Goal: Task Accomplishment & Management: Manage account settings

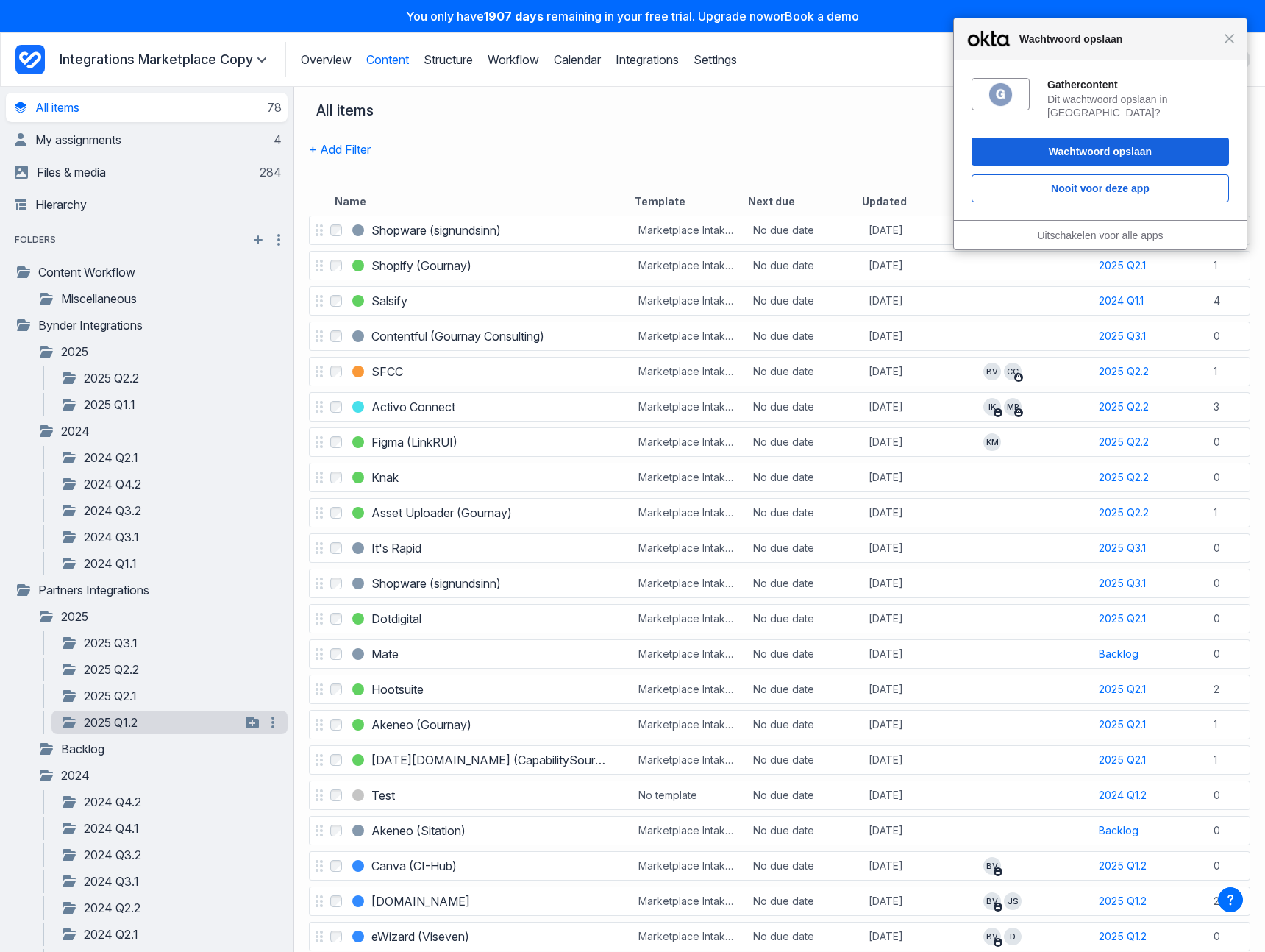
scroll to position [109, 0]
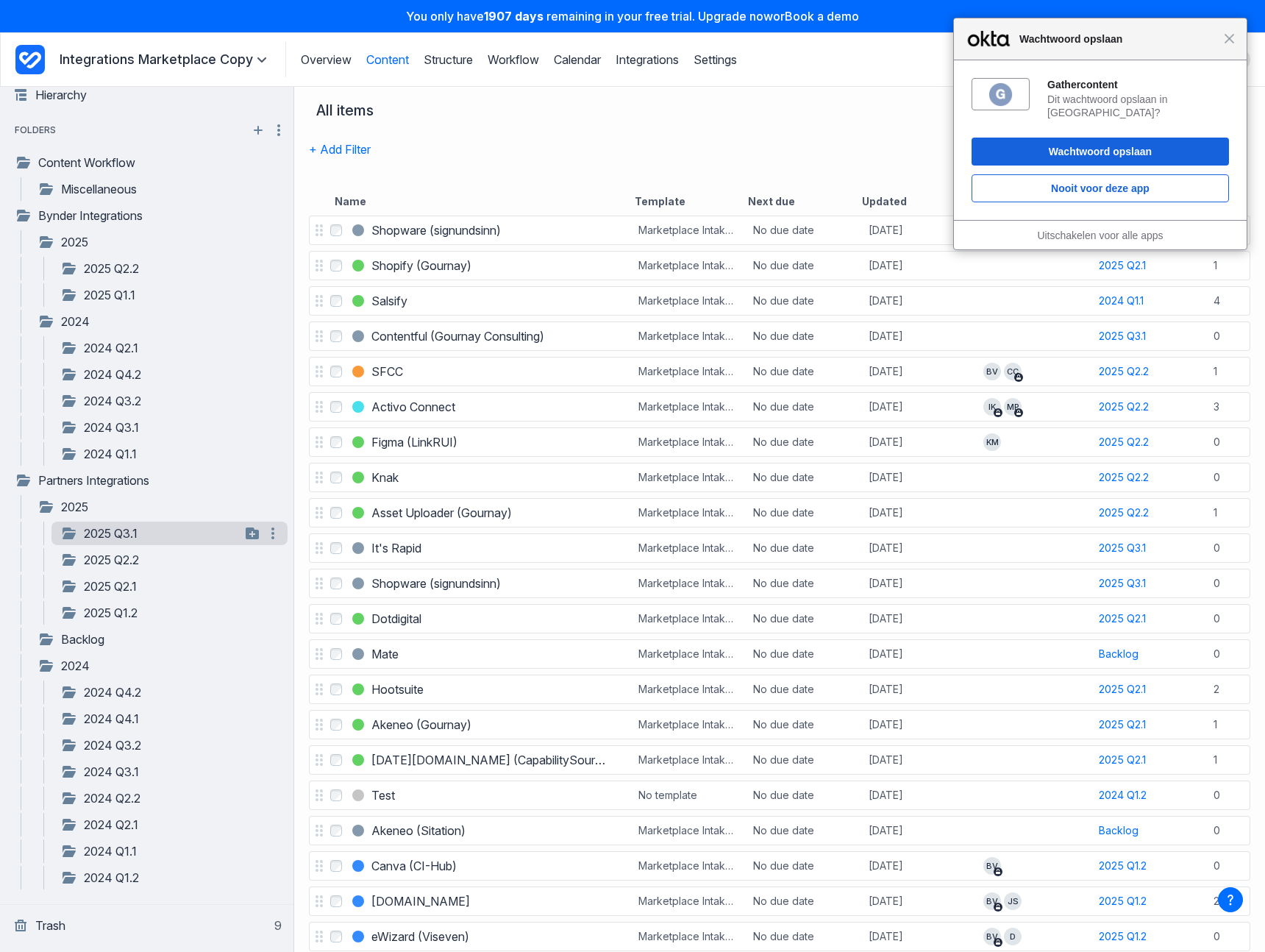
click at [127, 527] on link "2025 Q3.1" at bounding box center [151, 533] width 180 height 18
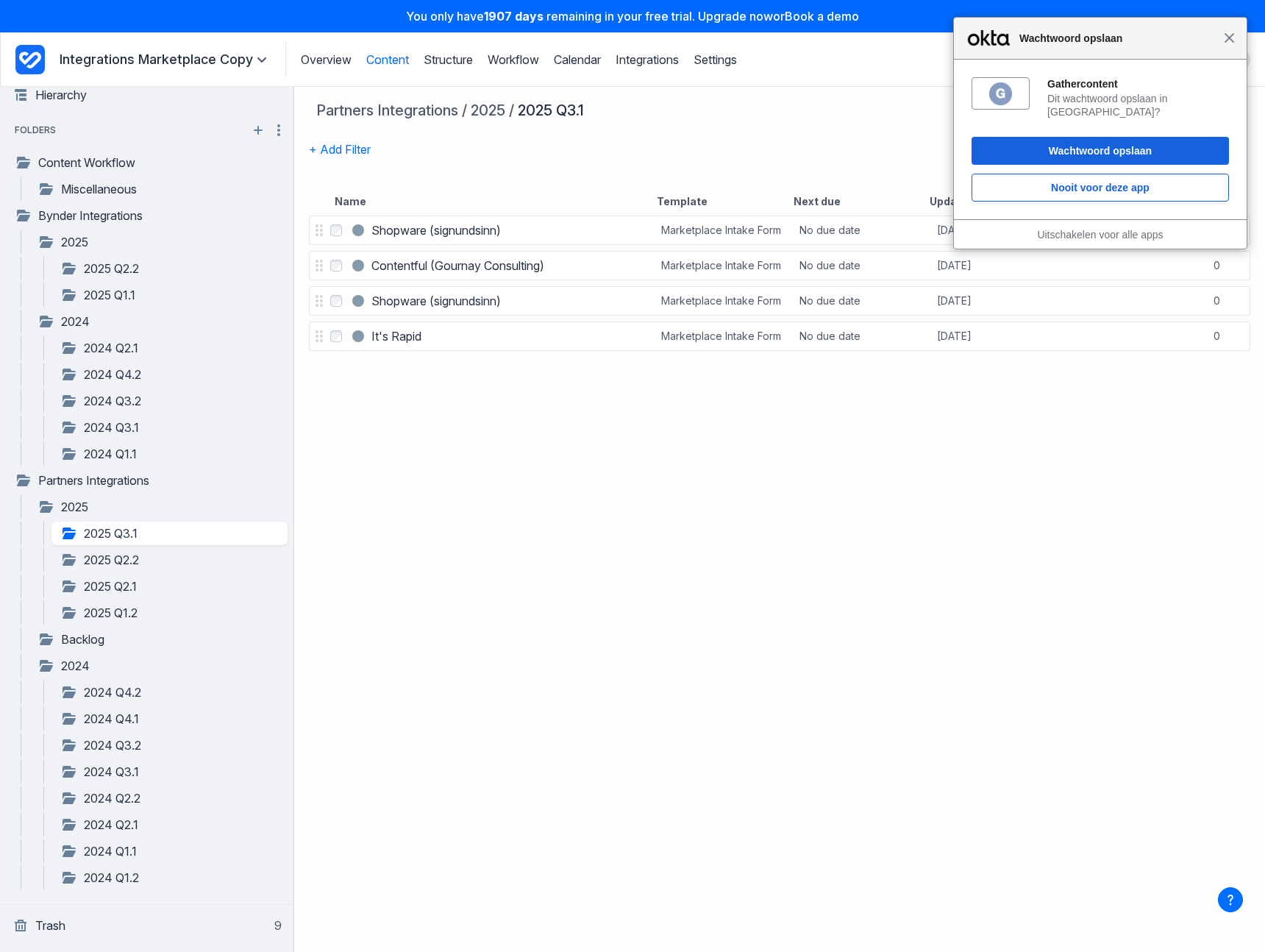
click at [1228, 36] on span "Sluiten" at bounding box center [1229, 37] width 11 height 11
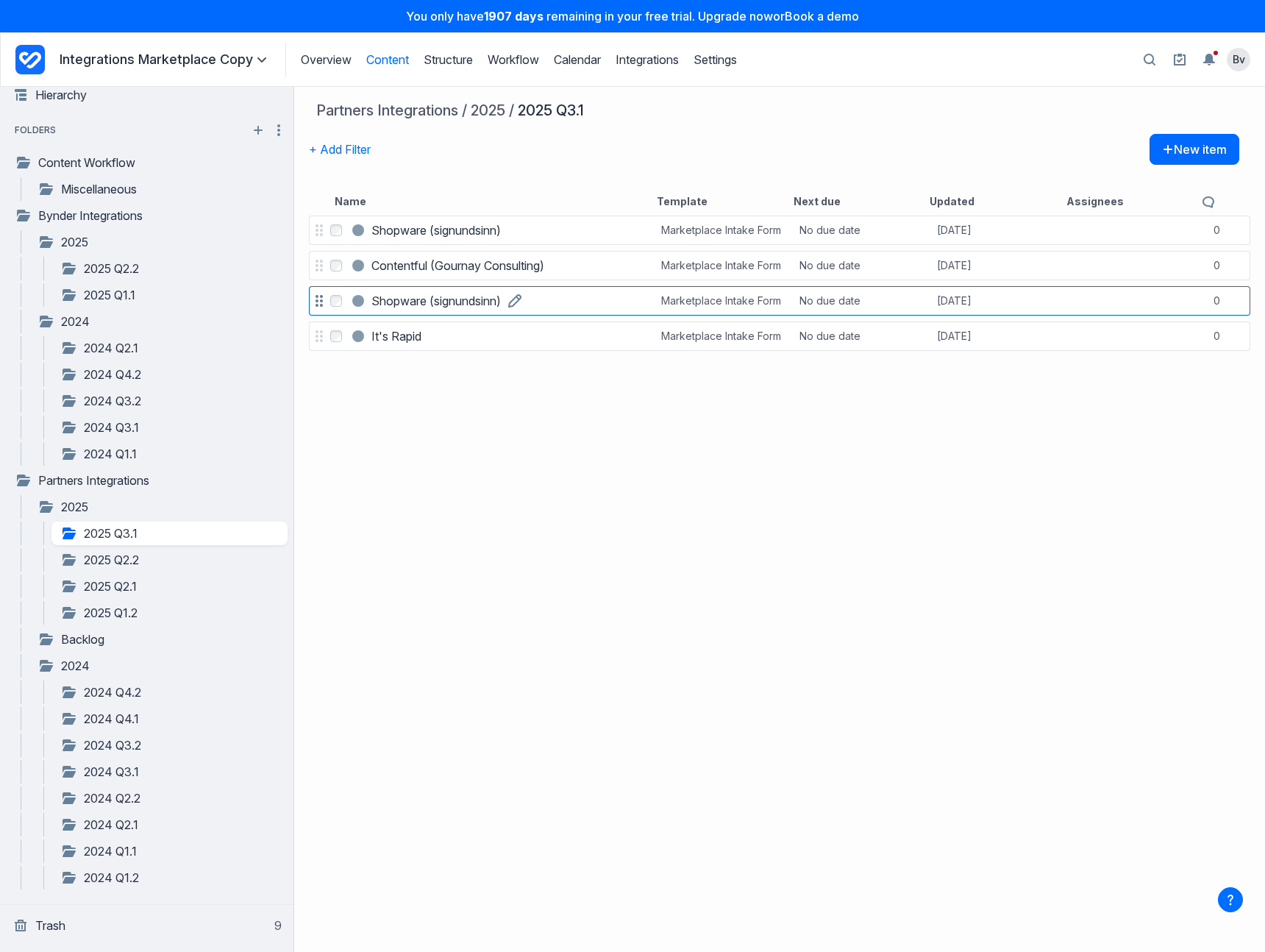
click at [466, 303] on h3 "Shopware (signundsinn)" at bounding box center [436, 301] width 129 height 18
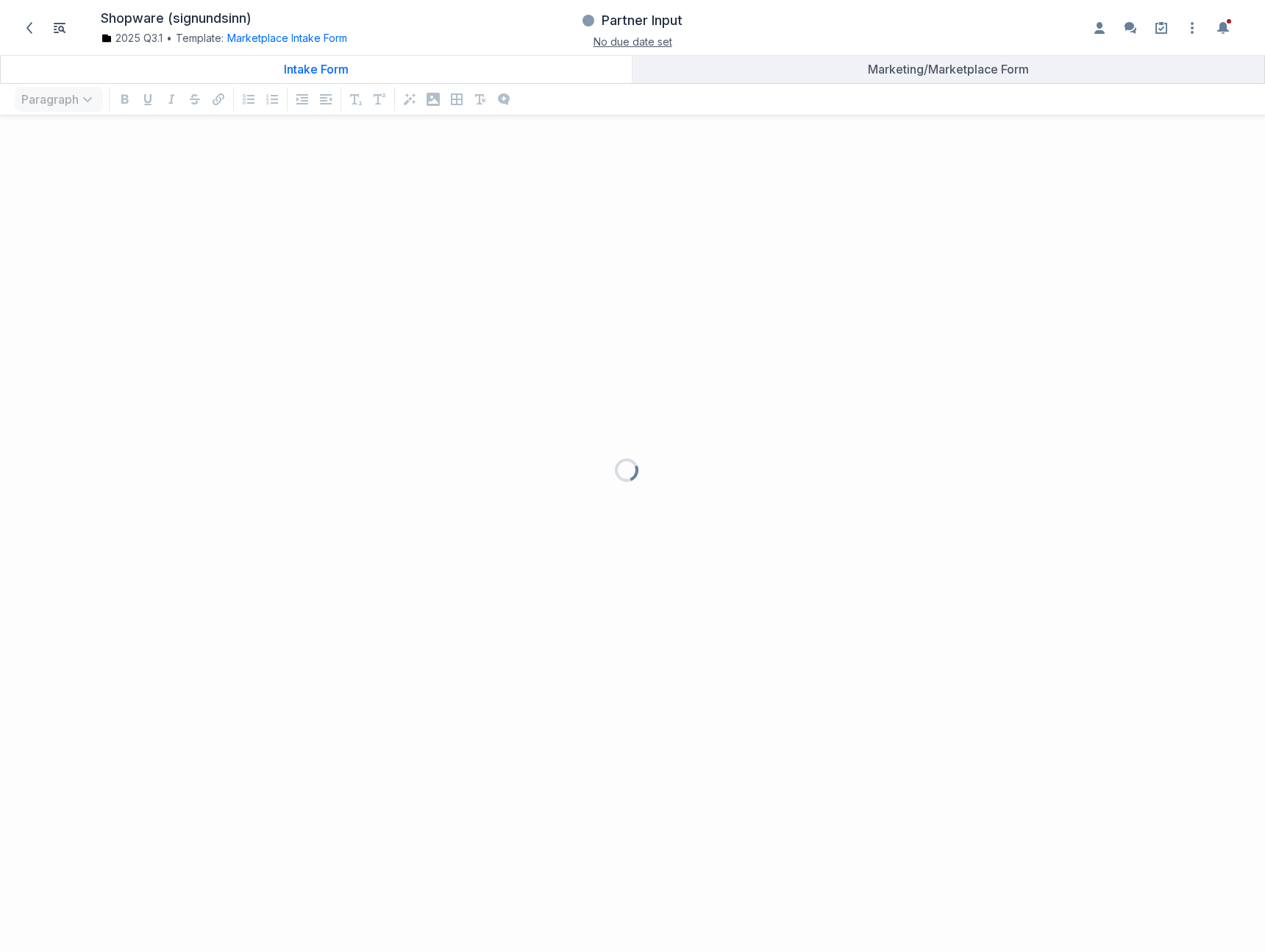
scroll to position [795, 1243]
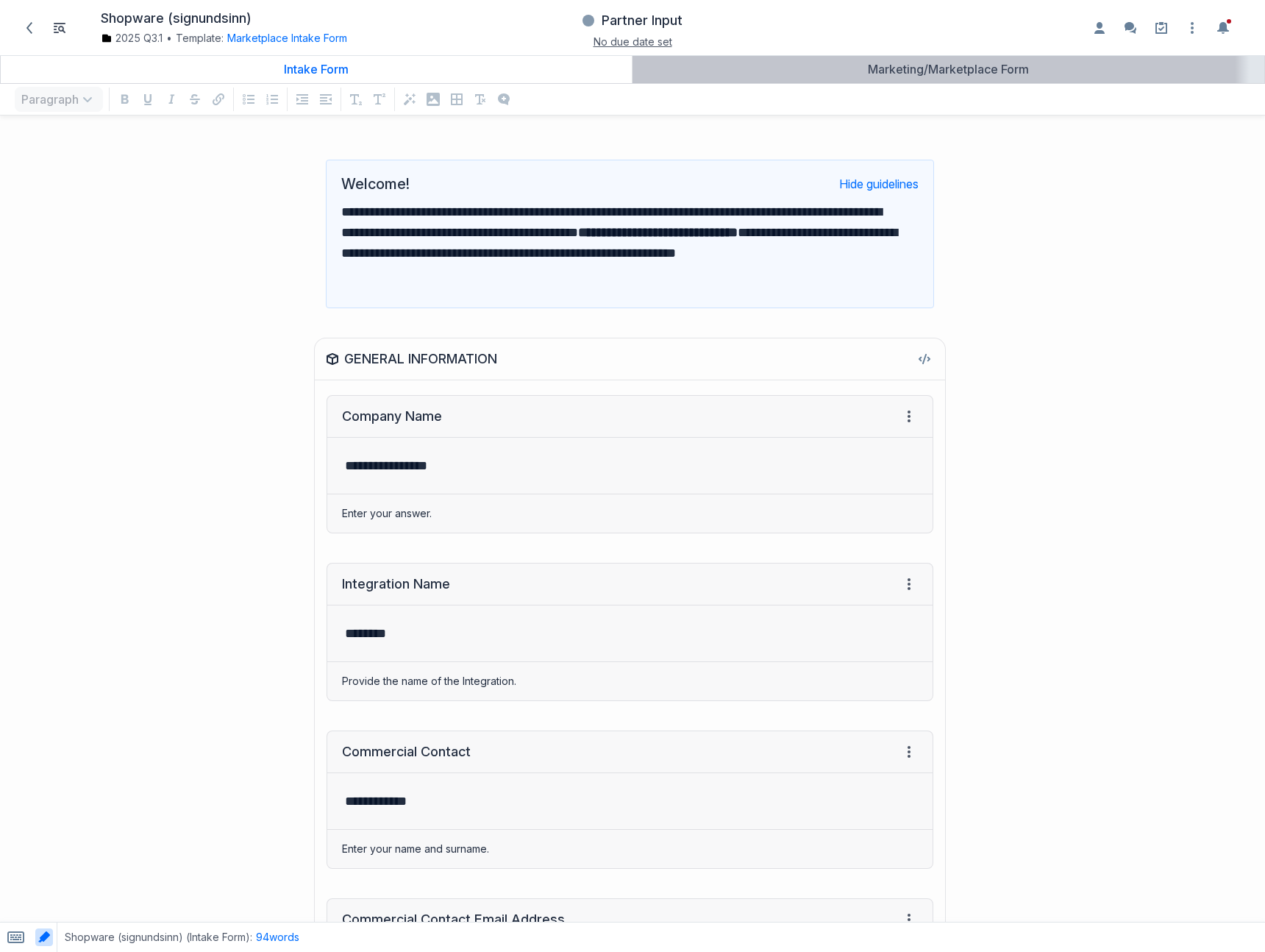
click at [865, 62] on div "Marketing/Marketplace Form" at bounding box center [948, 68] width 620 height 15
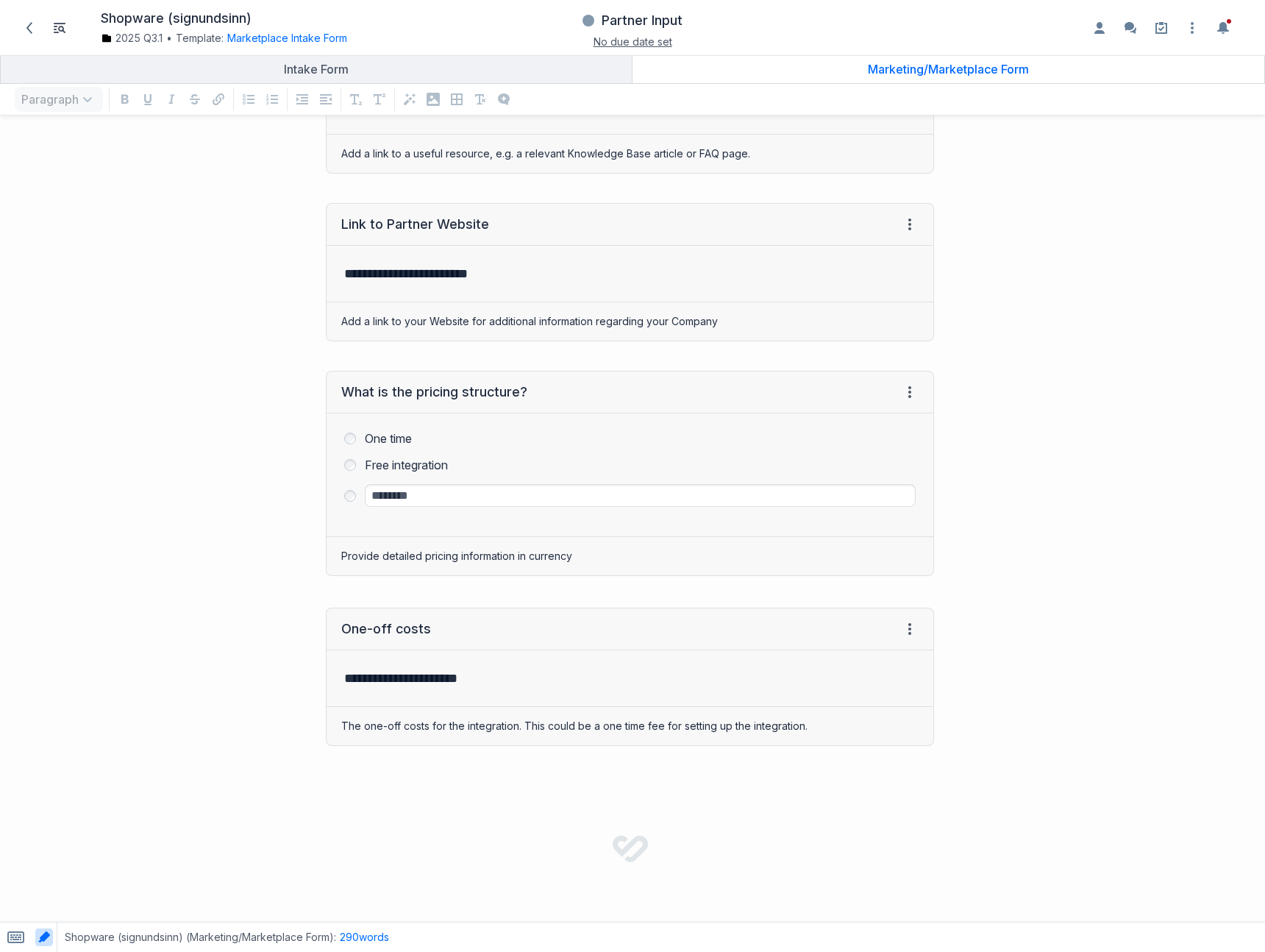
scroll to position [3735, 0]
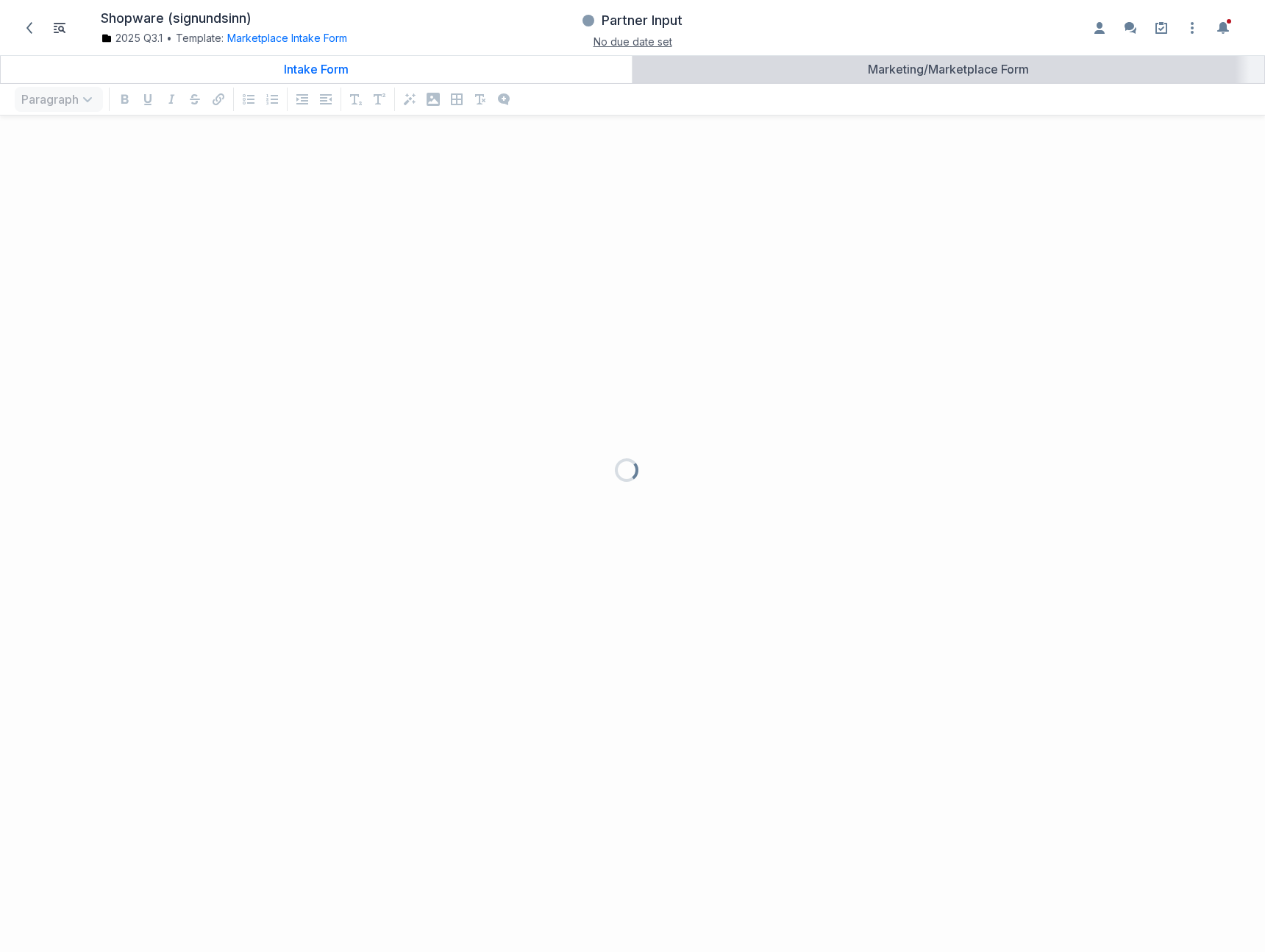
scroll to position [795, 1243]
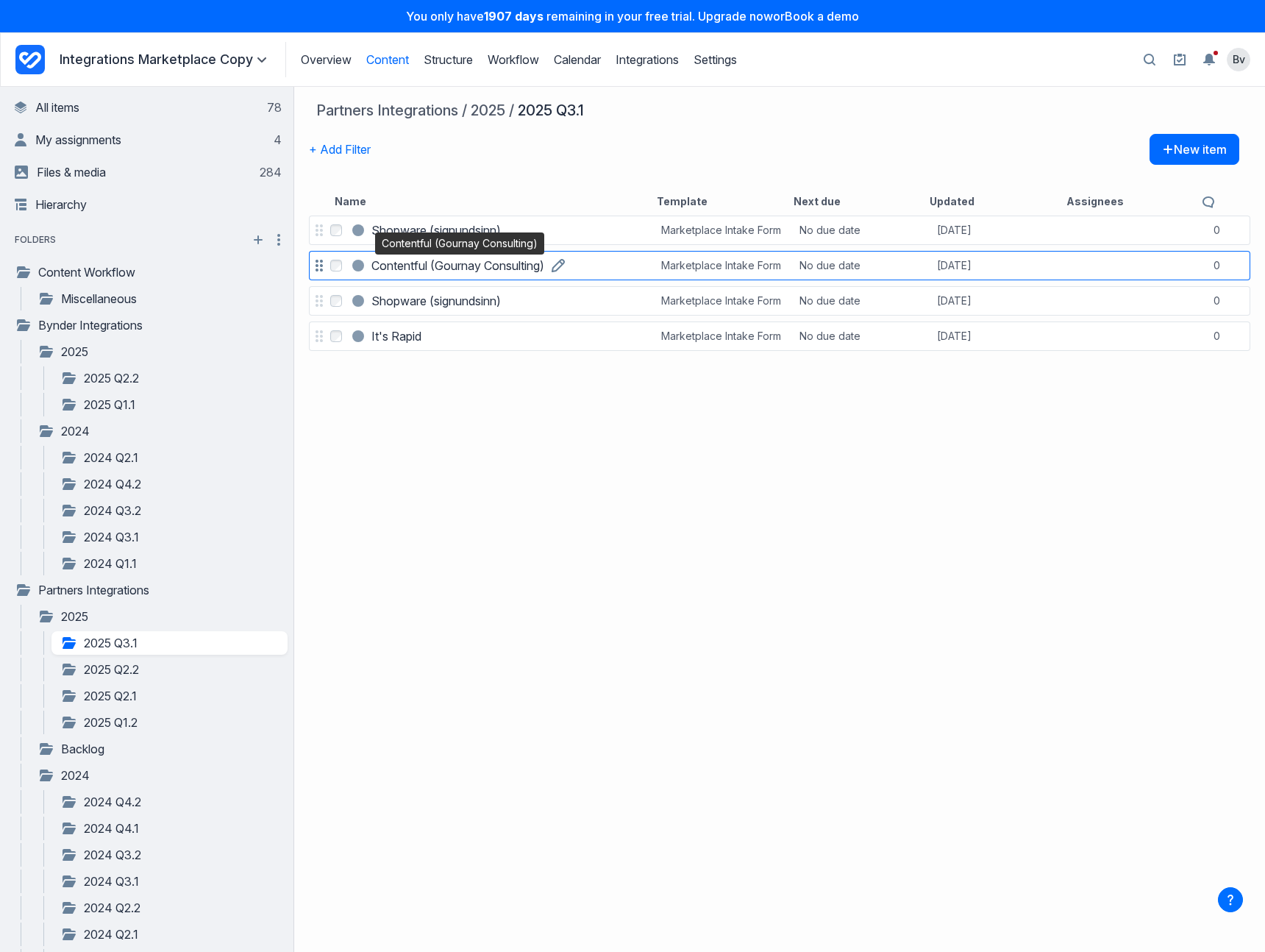
click at [409, 265] on h3 "Contentful (Gournay Consulting)" at bounding box center [458, 266] width 173 height 18
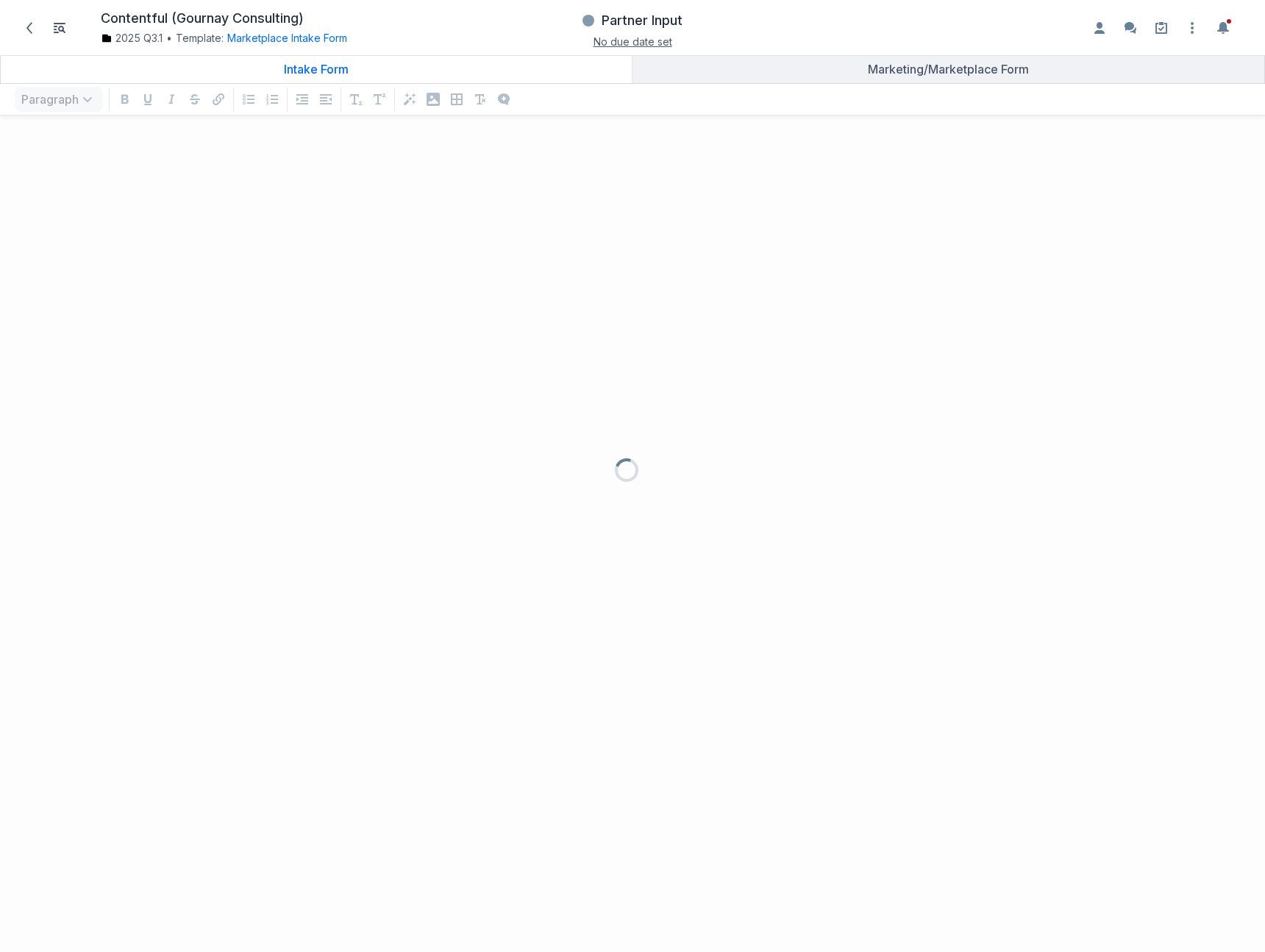
scroll to position [795, 1243]
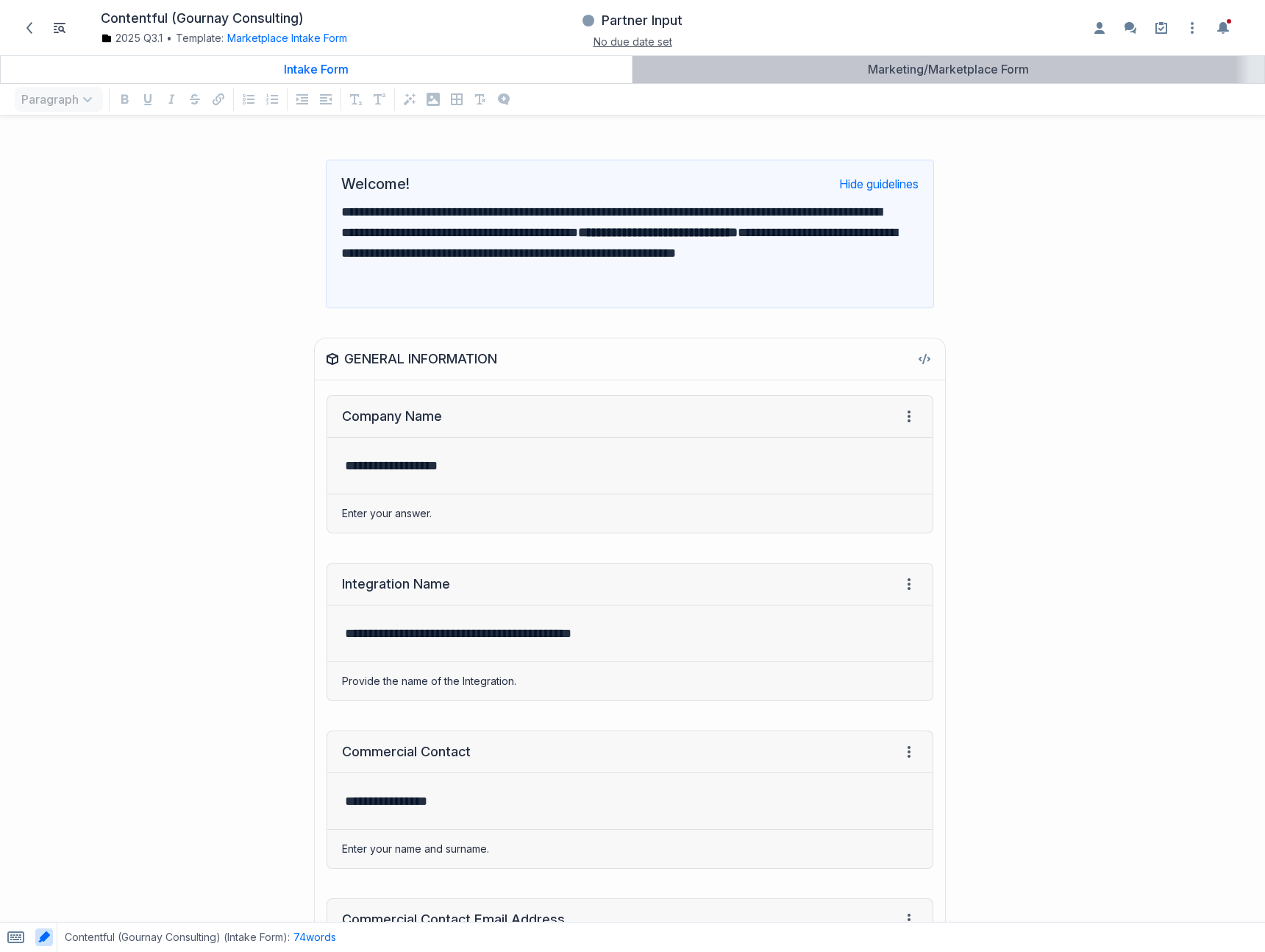
click at [912, 76] on link "Marketing/Marketplace Form" at bounding box center [948, 68] width 632 height 28
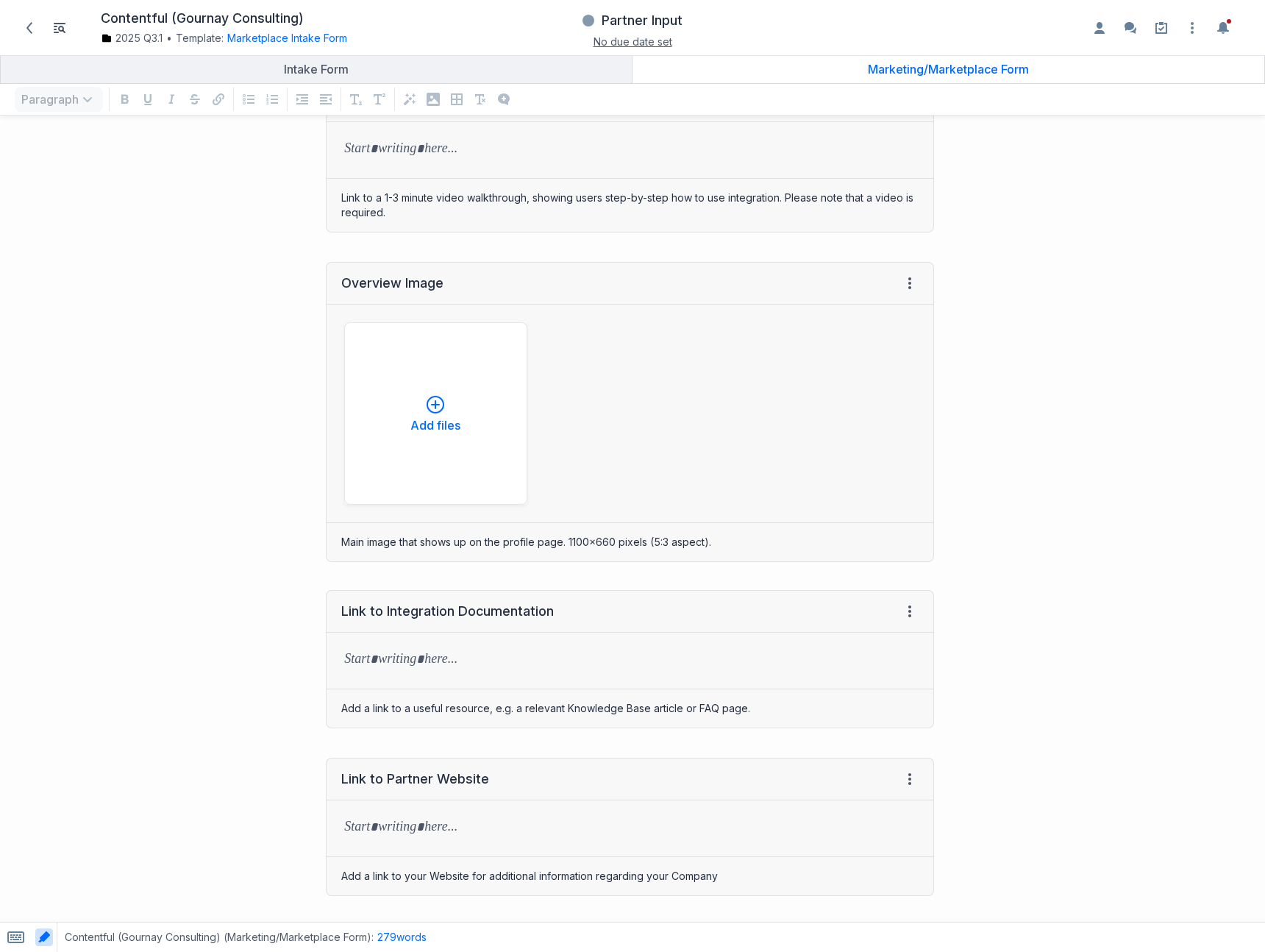
scroll to position [2338, 0]
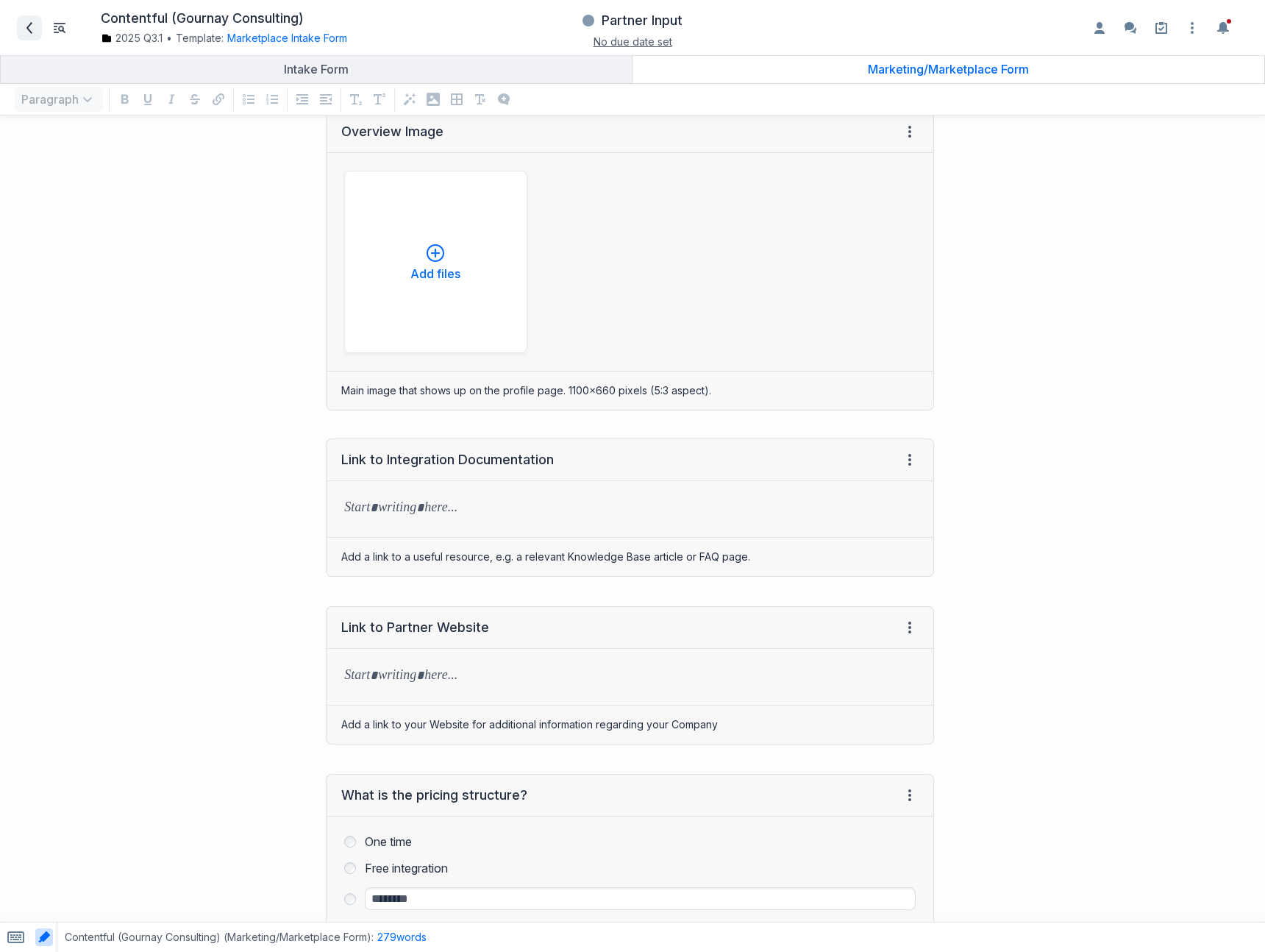
click at [25, 32] on icon at bounding box center [29, 28] width 12 height 12
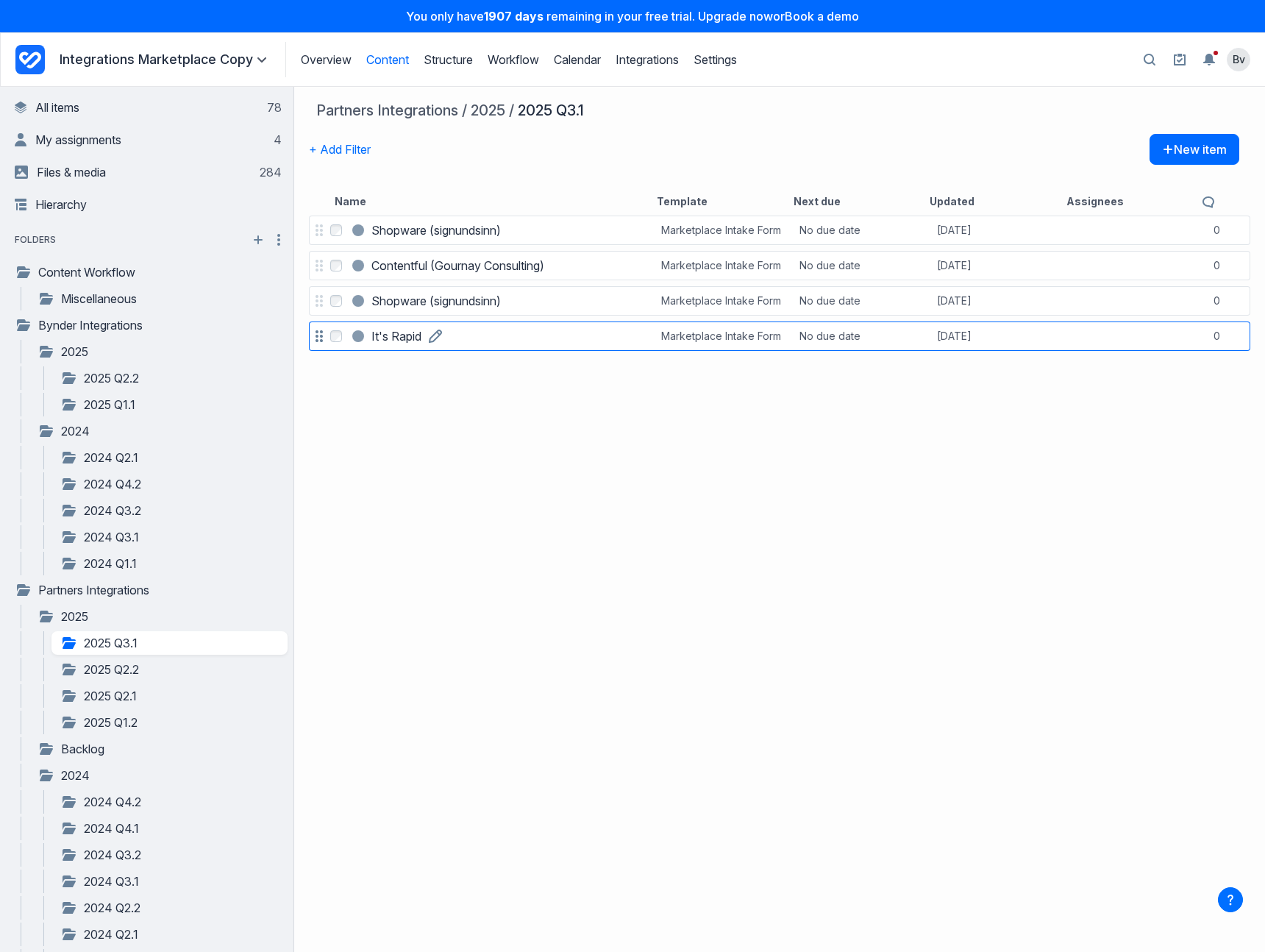
click at [403, 336] on h3 "It's Rapid" at bounding box center [396, 336] width 50 height 18
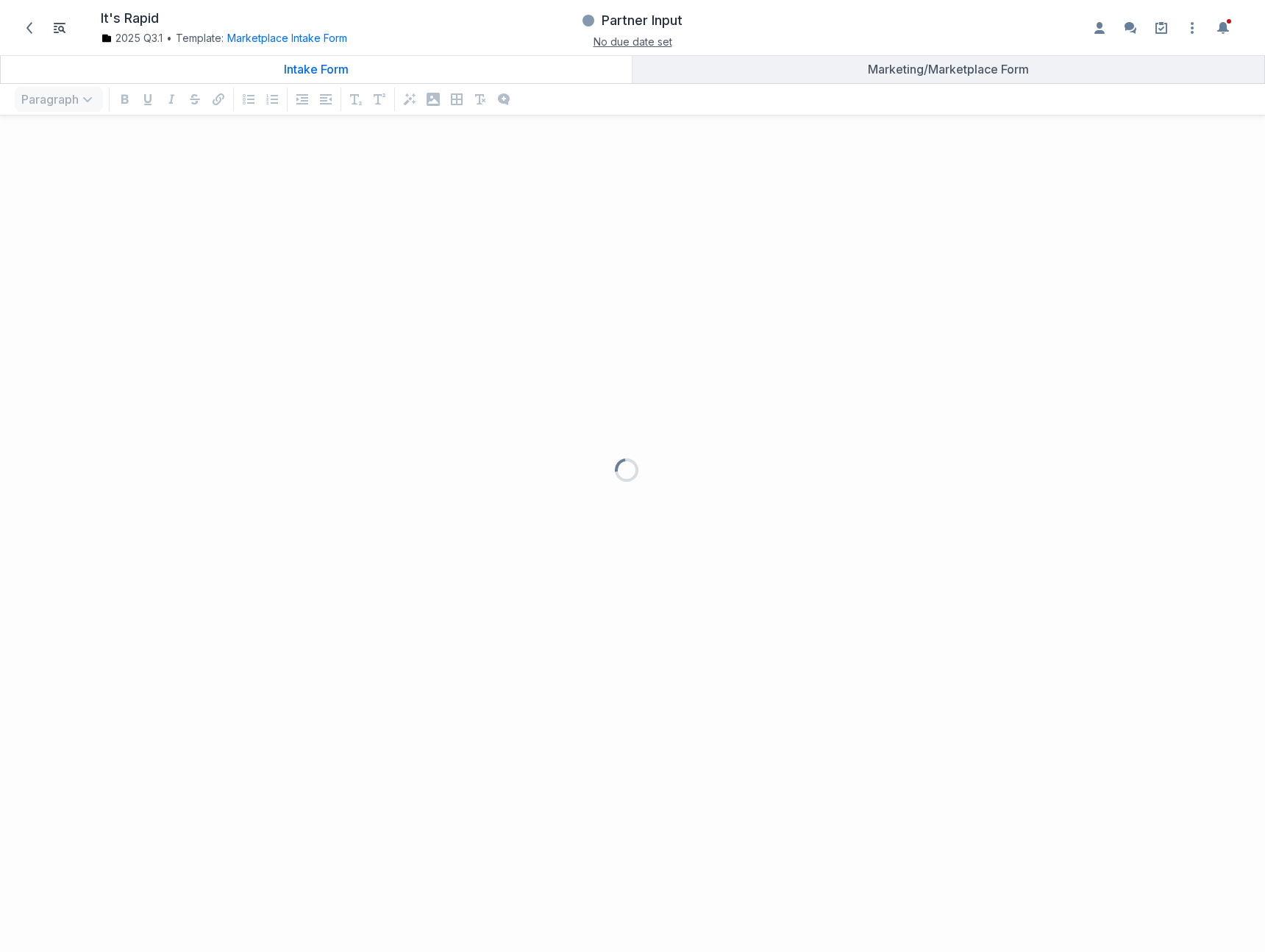
scroll to position [795, 1243]
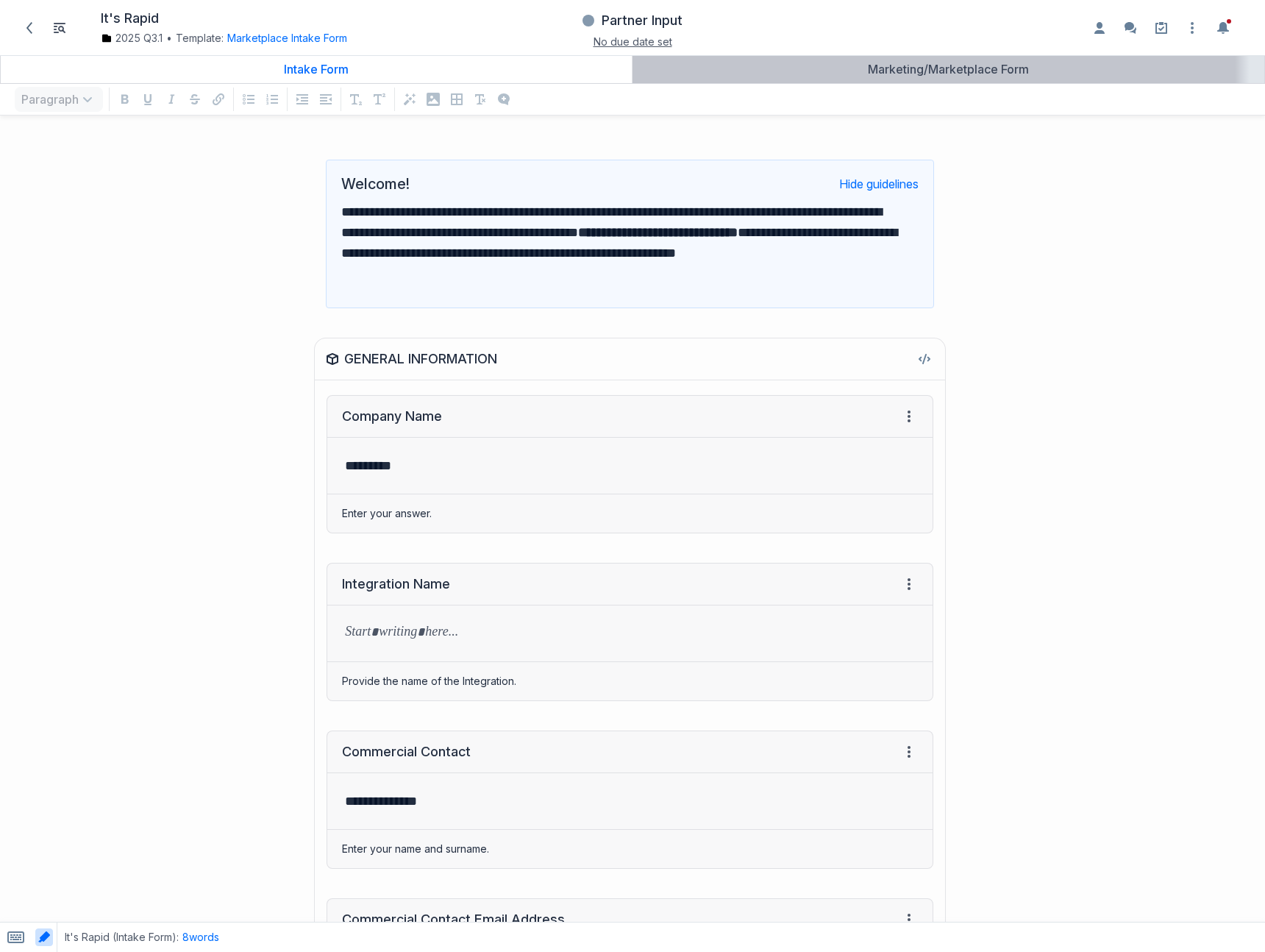
click at [887, 69] on div "Marketing/Marketplace Form" at bounding box center [948, 68] width 620 height 15
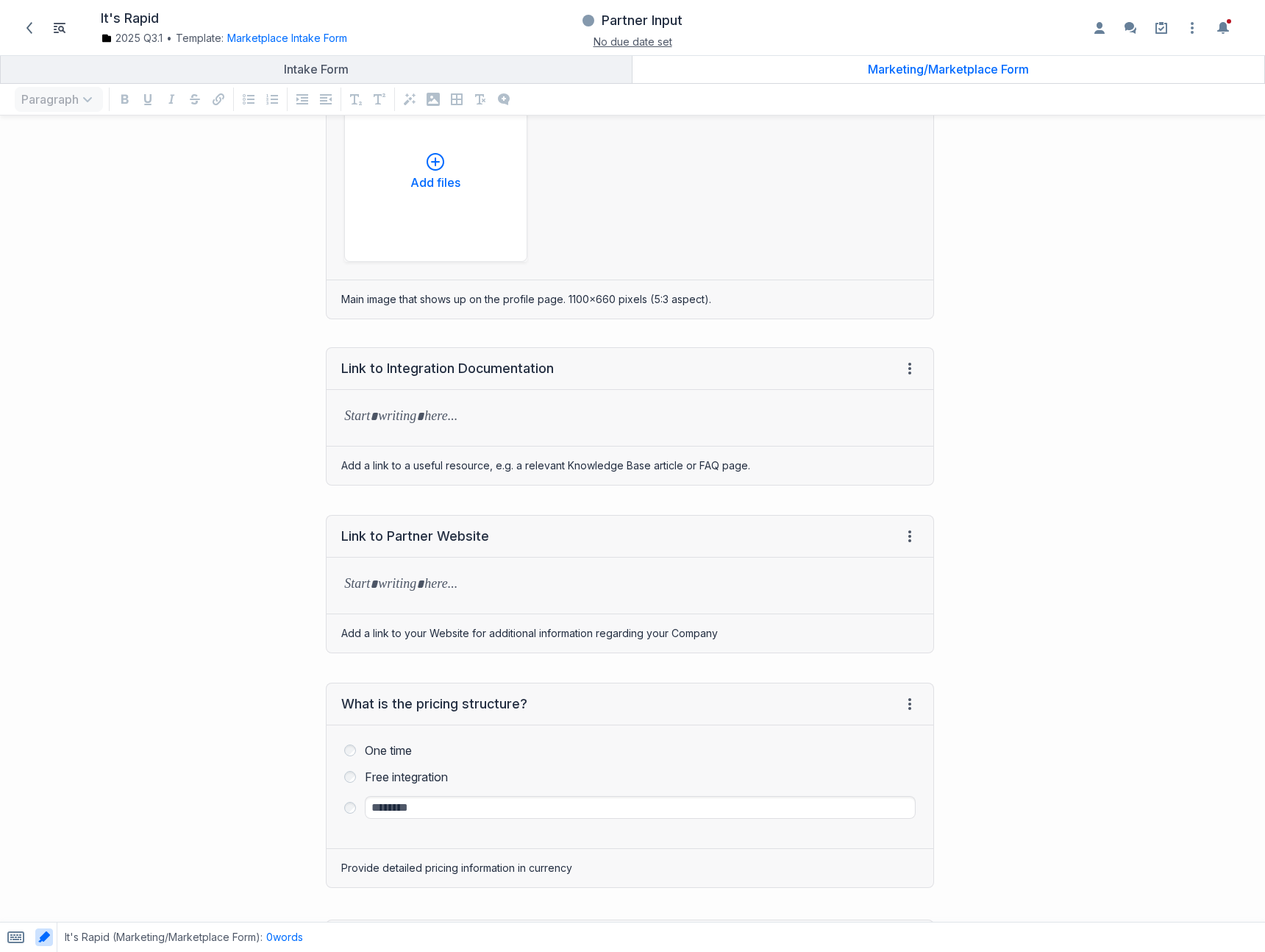
scroll to position [2101, 0]
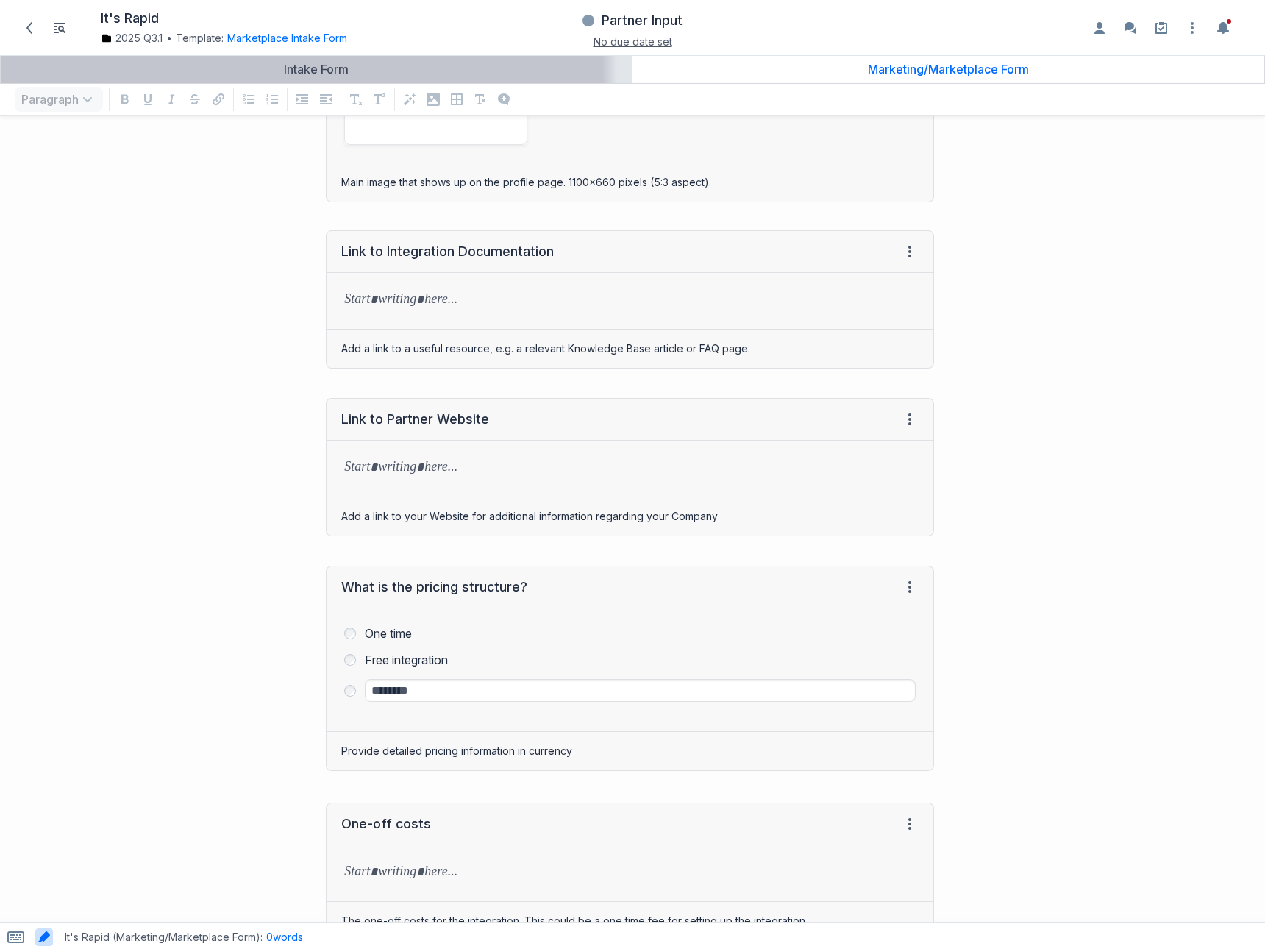
click at [284, 71] on div "Intake Form" at bounding box center [316, 68] width 619 height 15
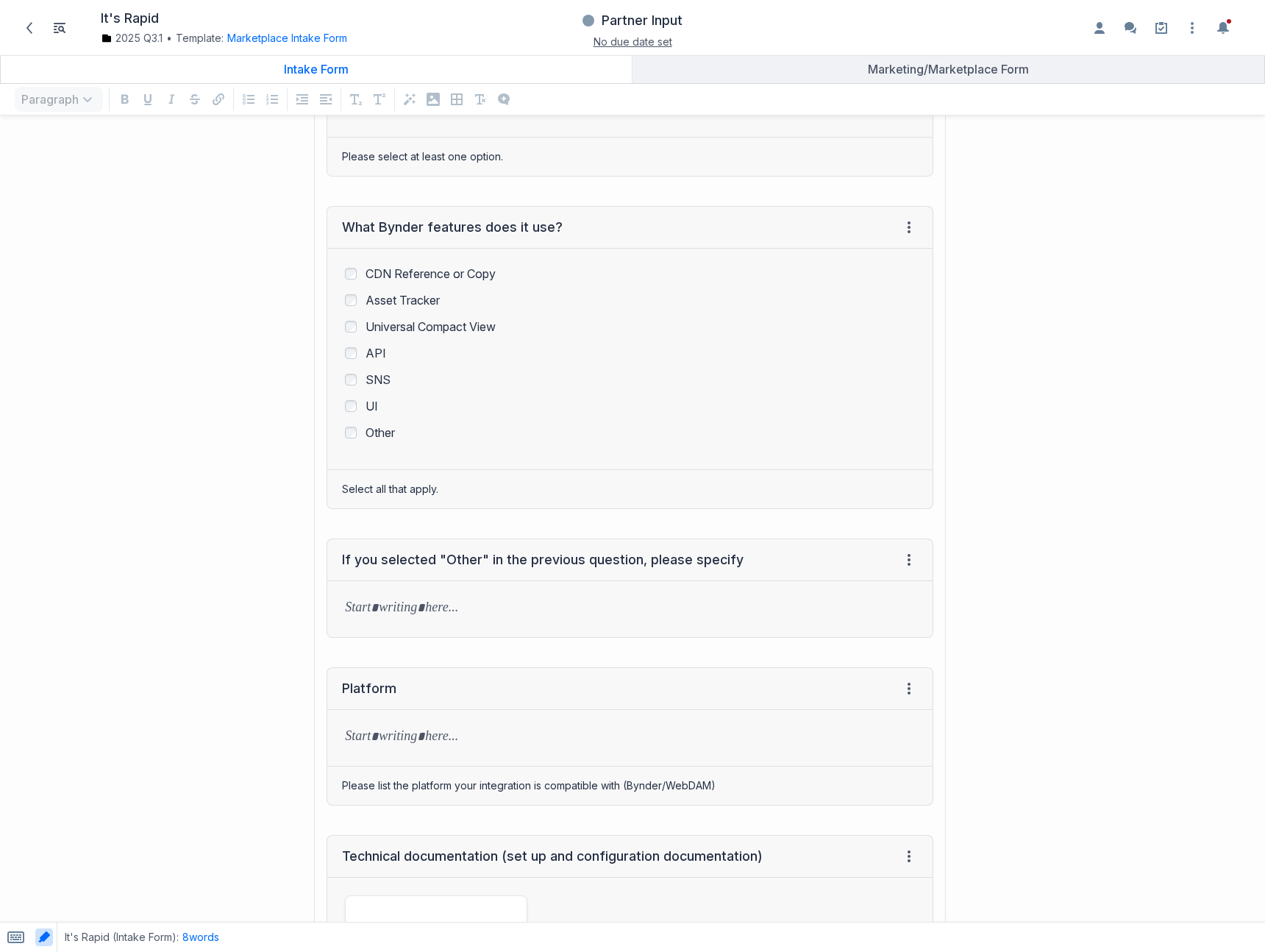
scroll to position [2454, 0]
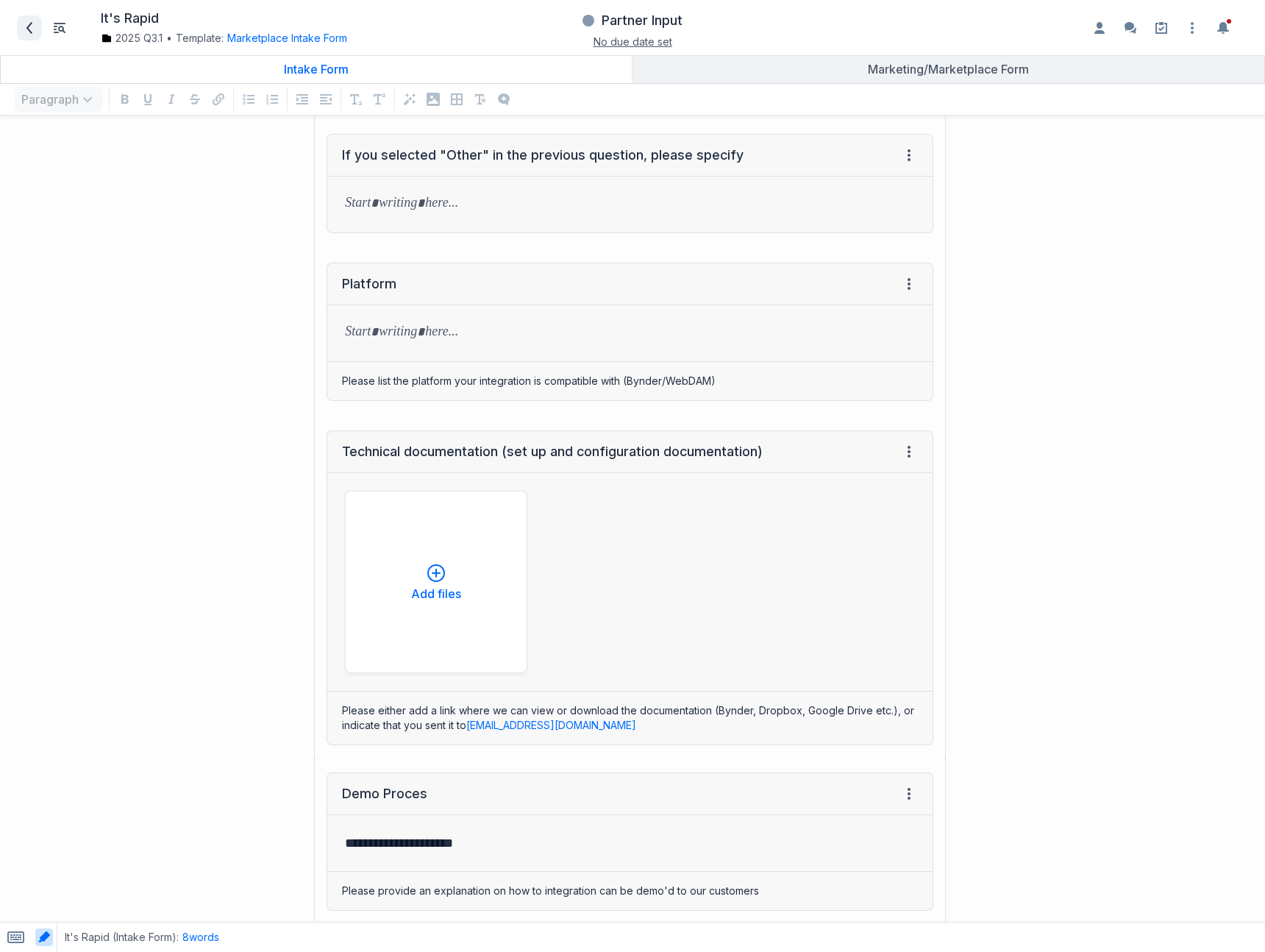
click at [27, 26] on icon at bounding box center [29, 28] width 6 height 12
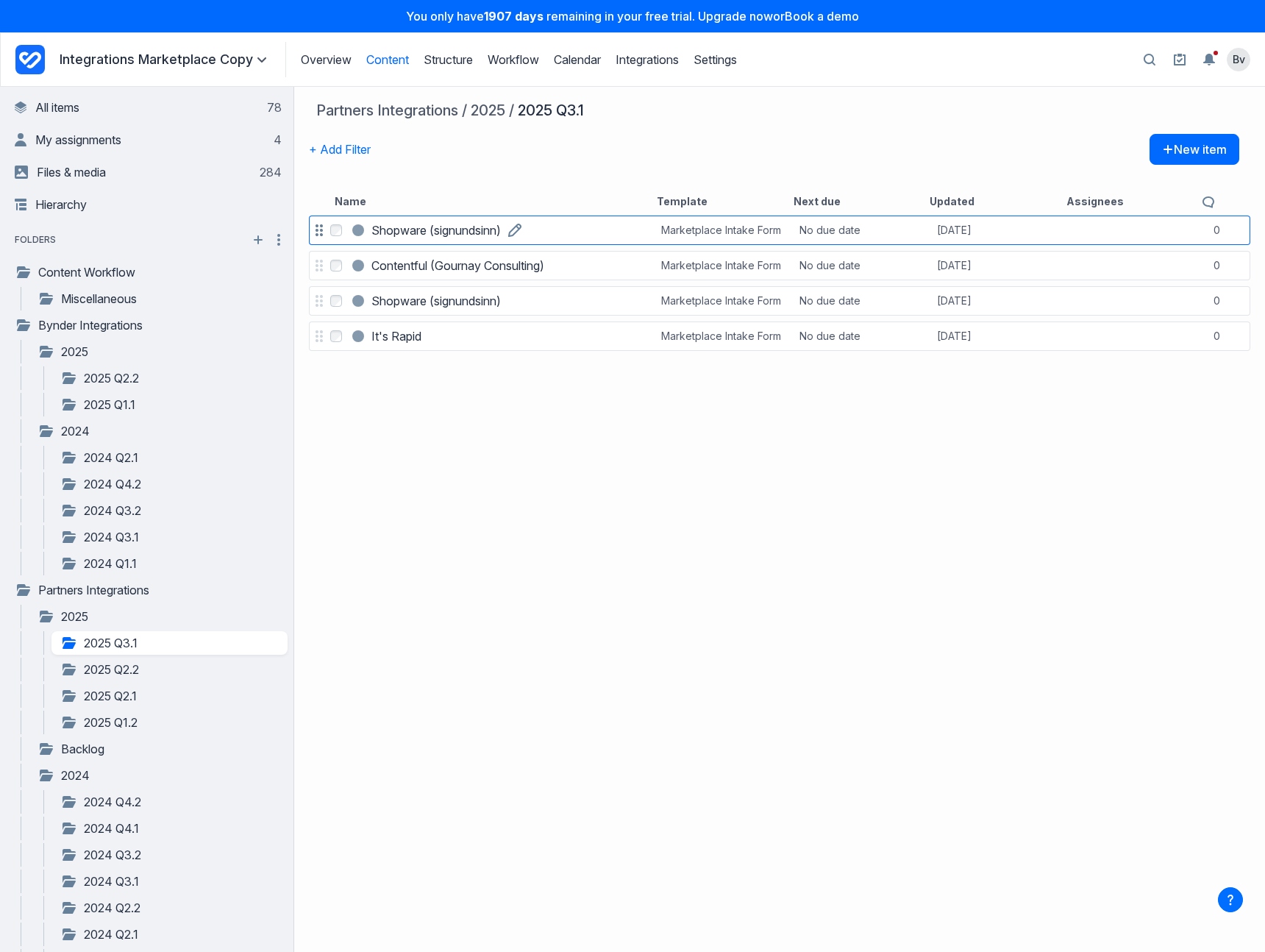
click at [417, 237] on h3 "Shopware (signundsinn)" at bounding box center [436, 230] width 129 height 18
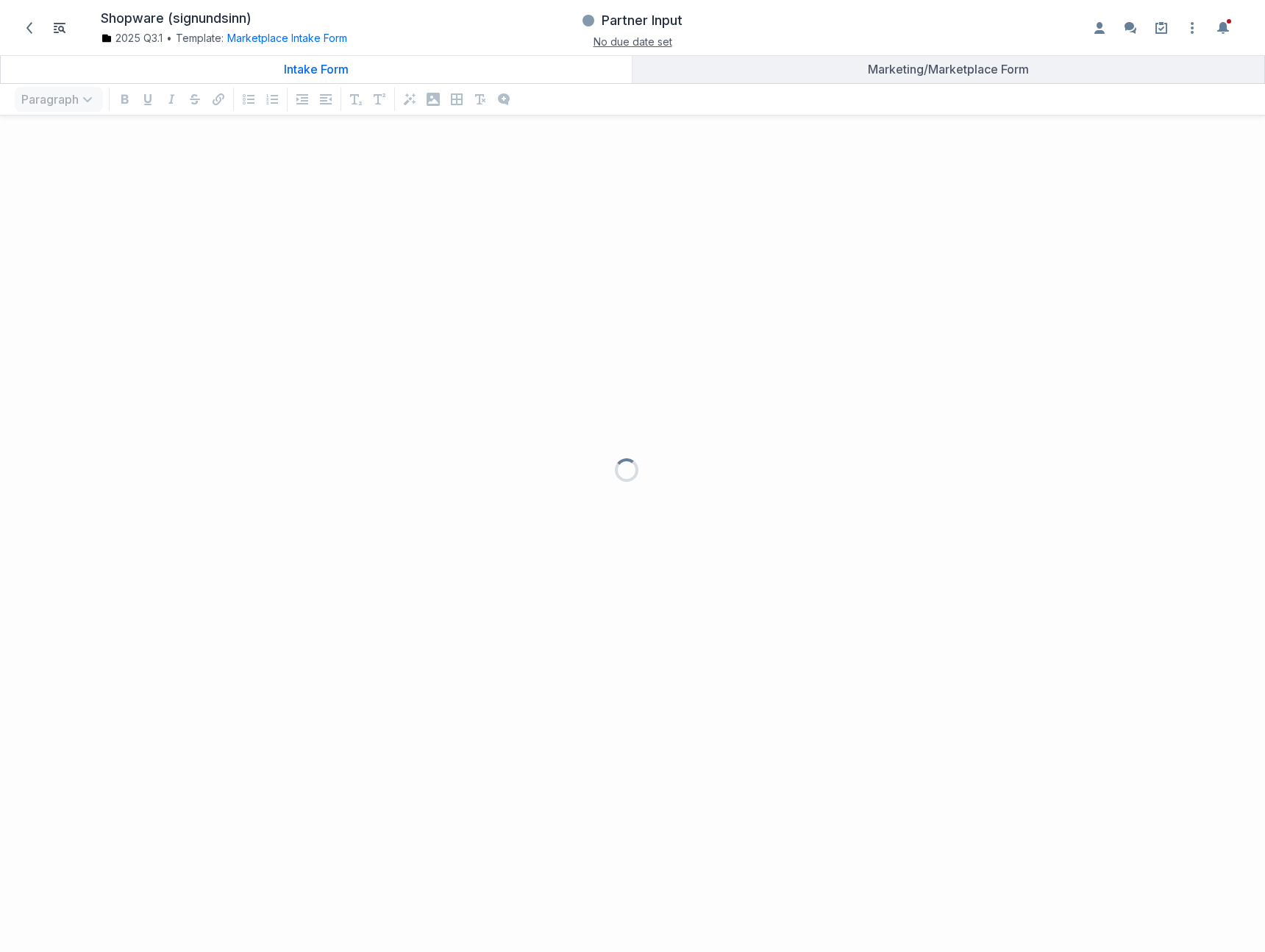
scroll to position [795, 1243]
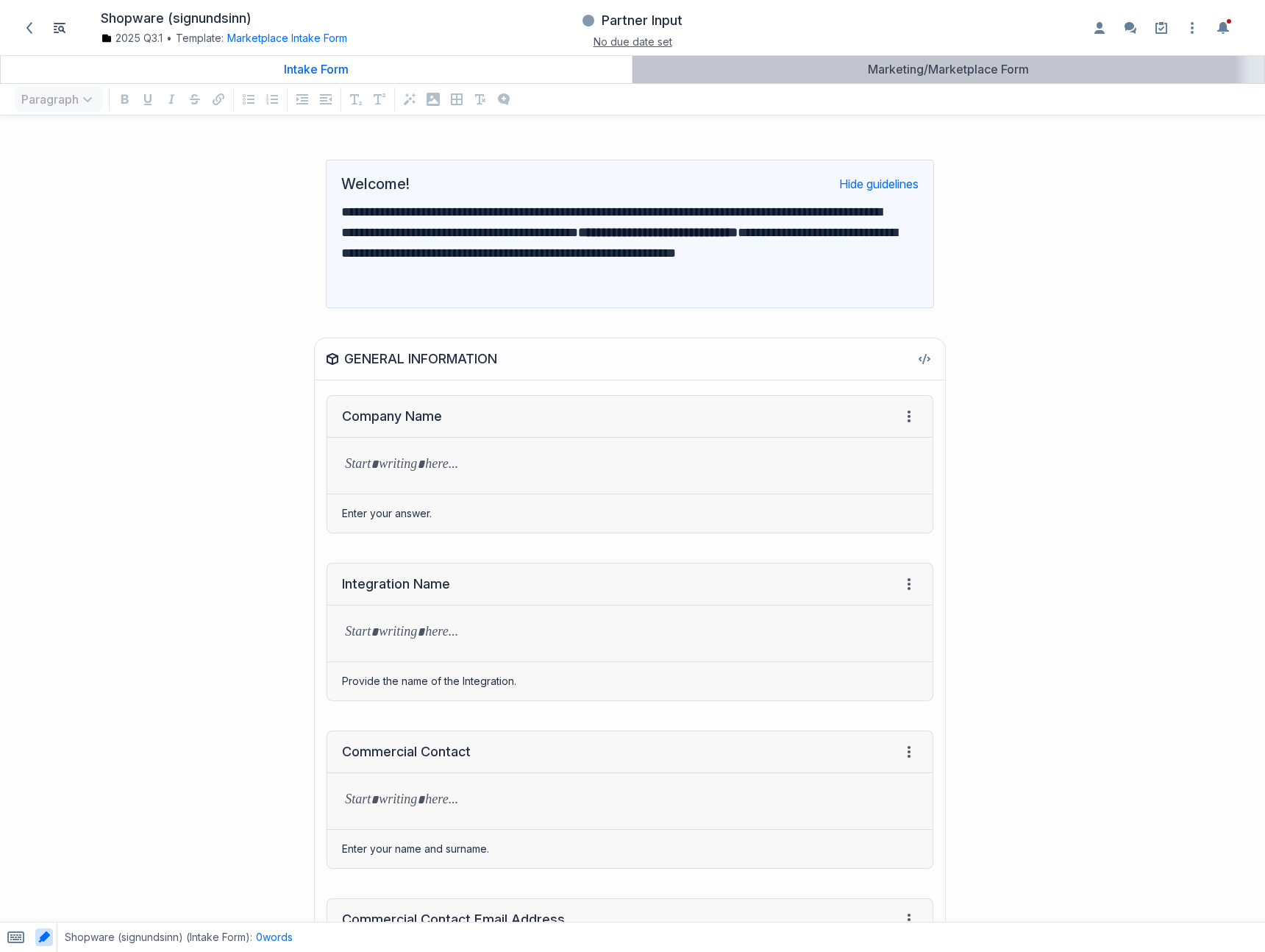
click at [867, 66] on div "Marketing/Marketplace Form" at bounding box center [948, 68] width 620 height 15
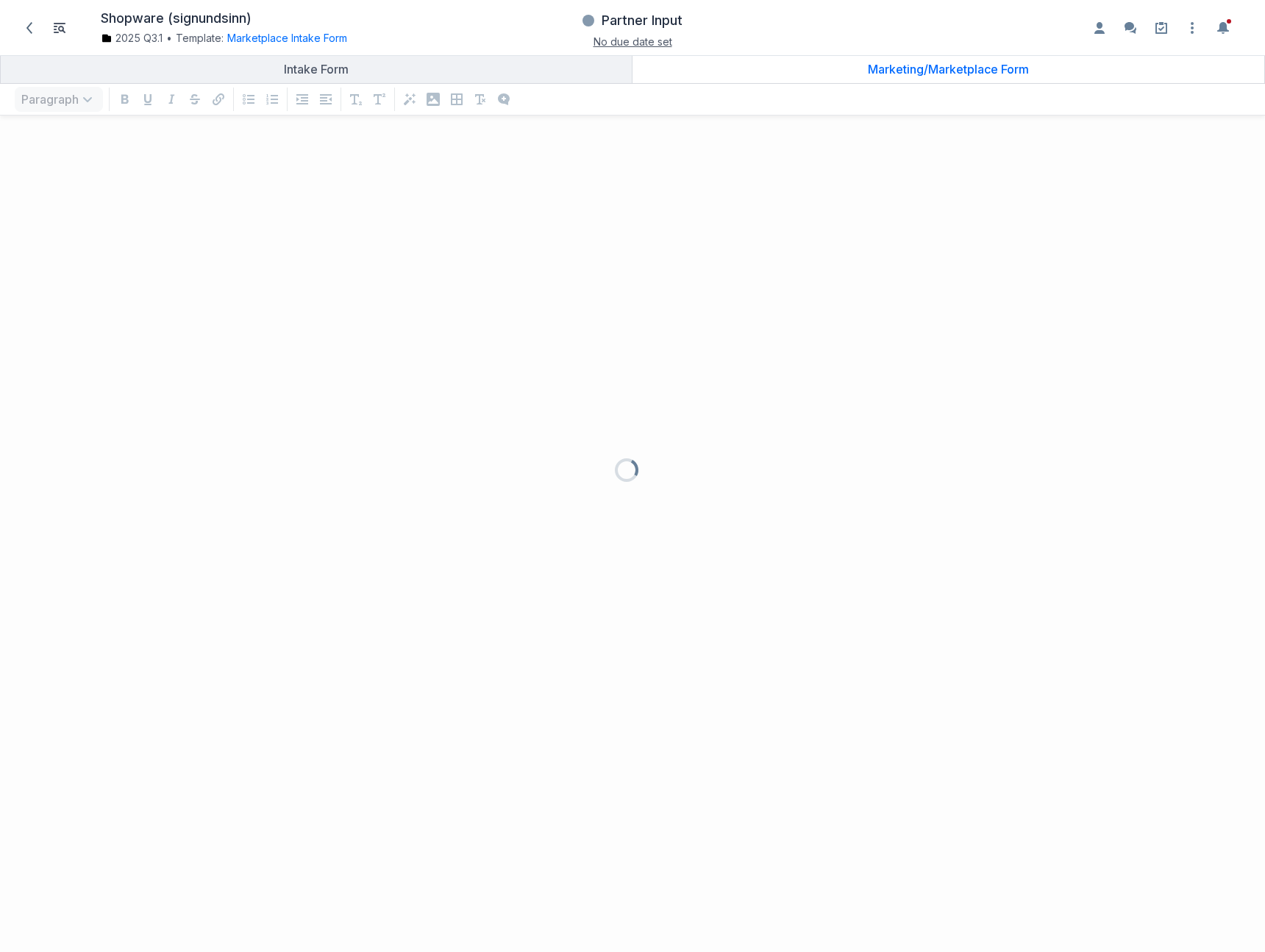
scroll to position [795, 1243]
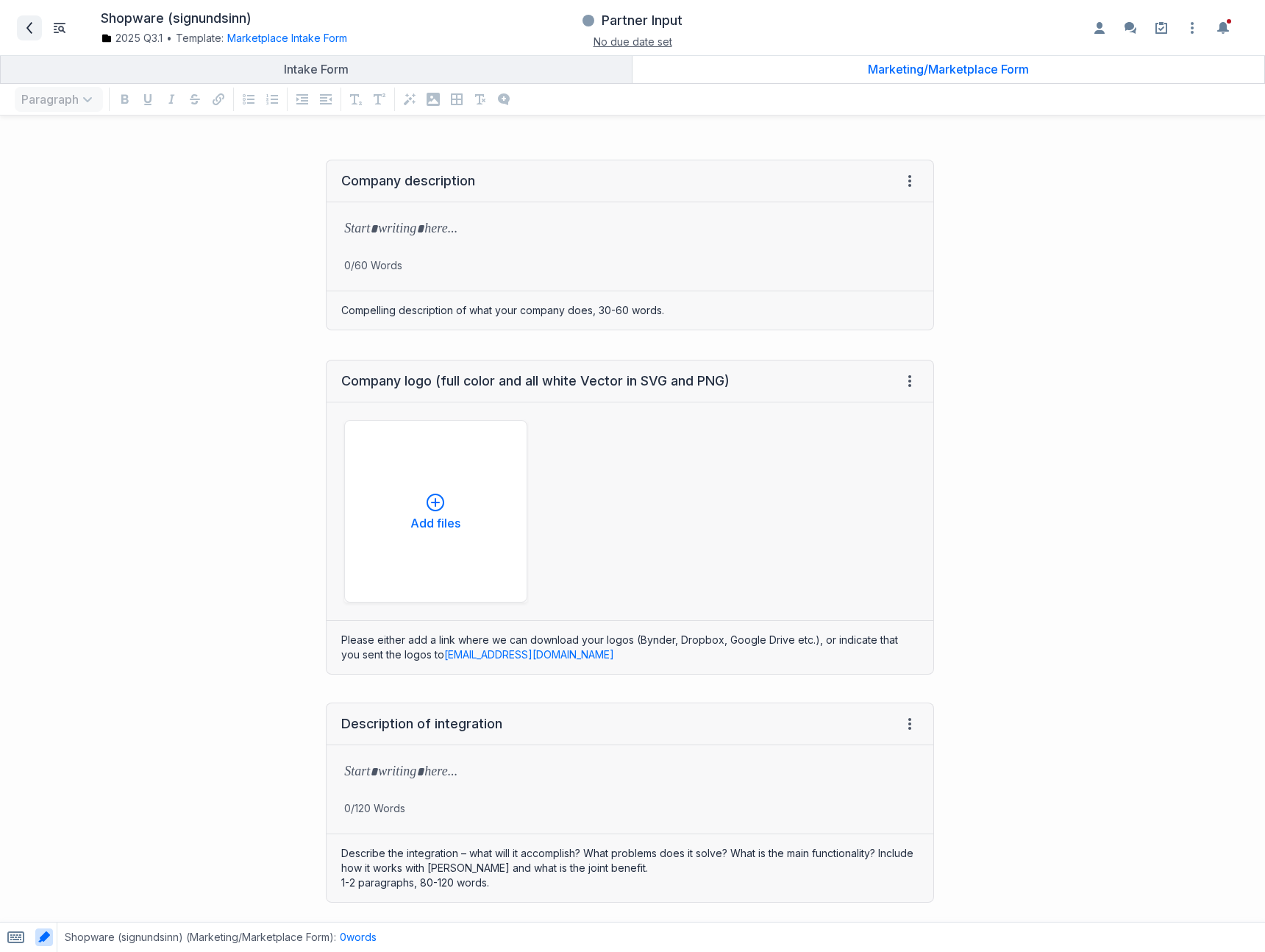
click at [34, 25] on icon at bounding box center [29, 28] width 12 height 12
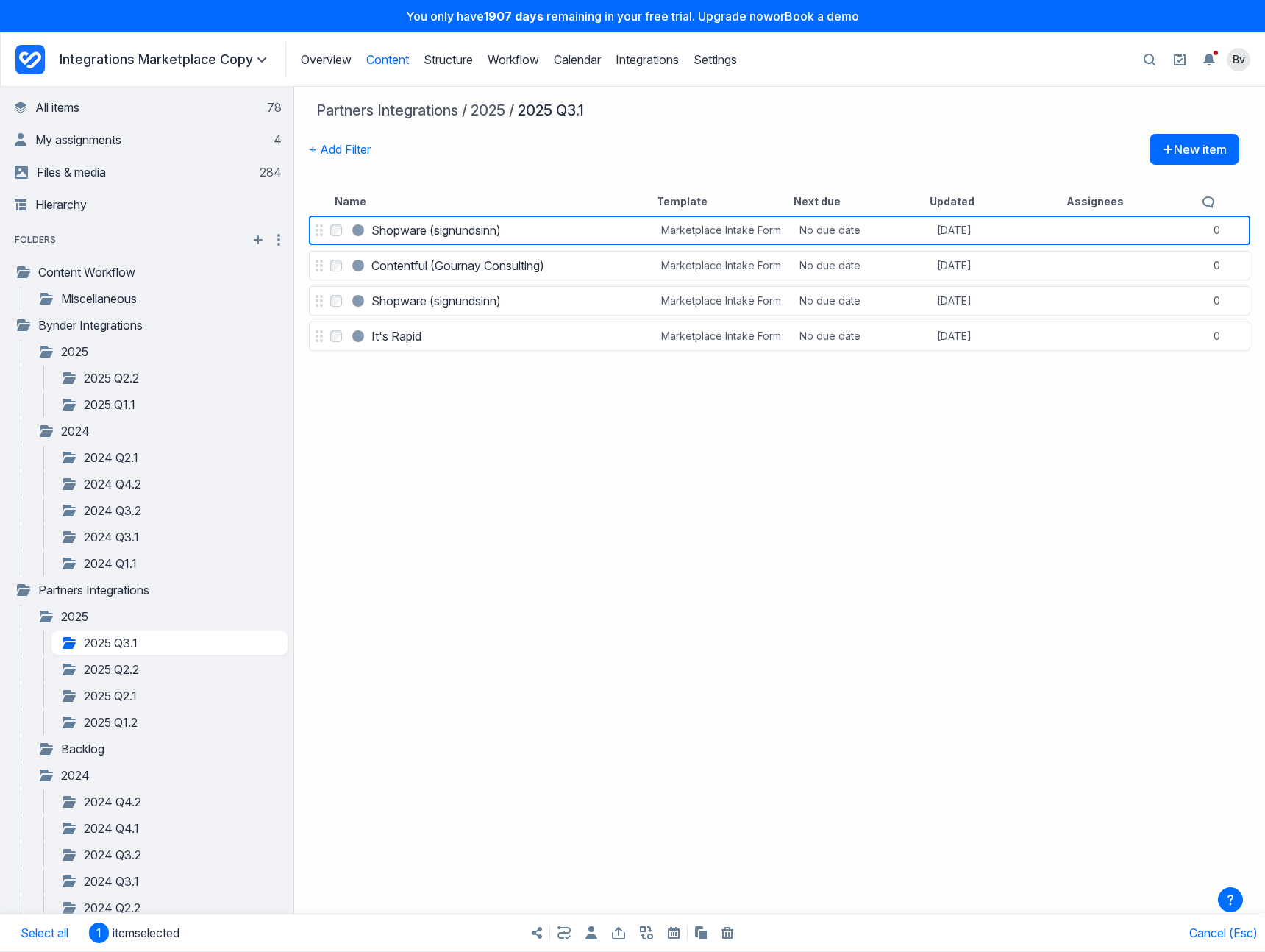
click at [728, 933] on icon "button" at bounding box center [729, 933] width 2 height 5
click at [921, 901] on button "Trash" at bounding box center [915, 899] width 30 height 15
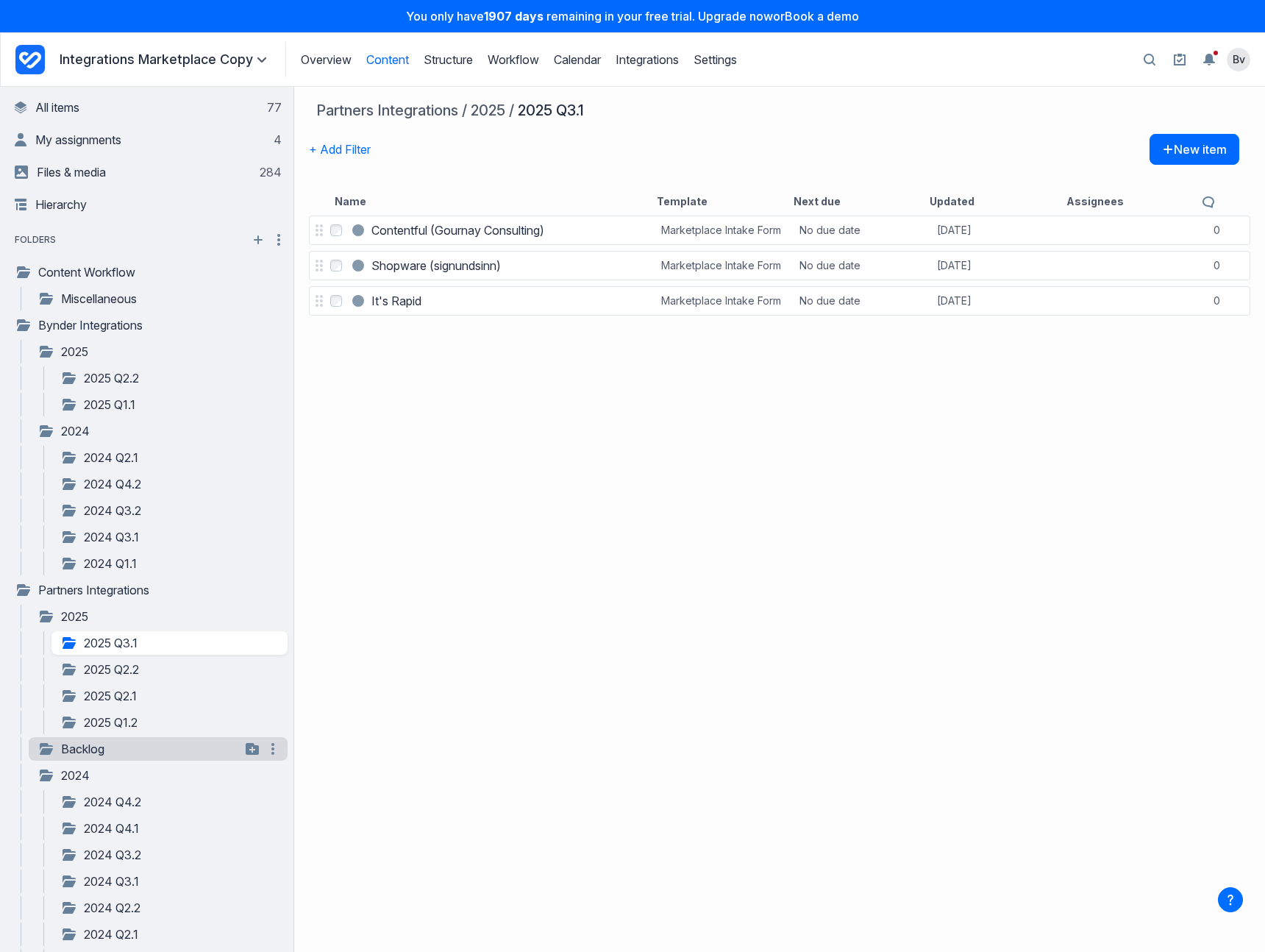
click at [100, 753] on link "Backlog" at bounding box center [139, 749] width 203 height 18
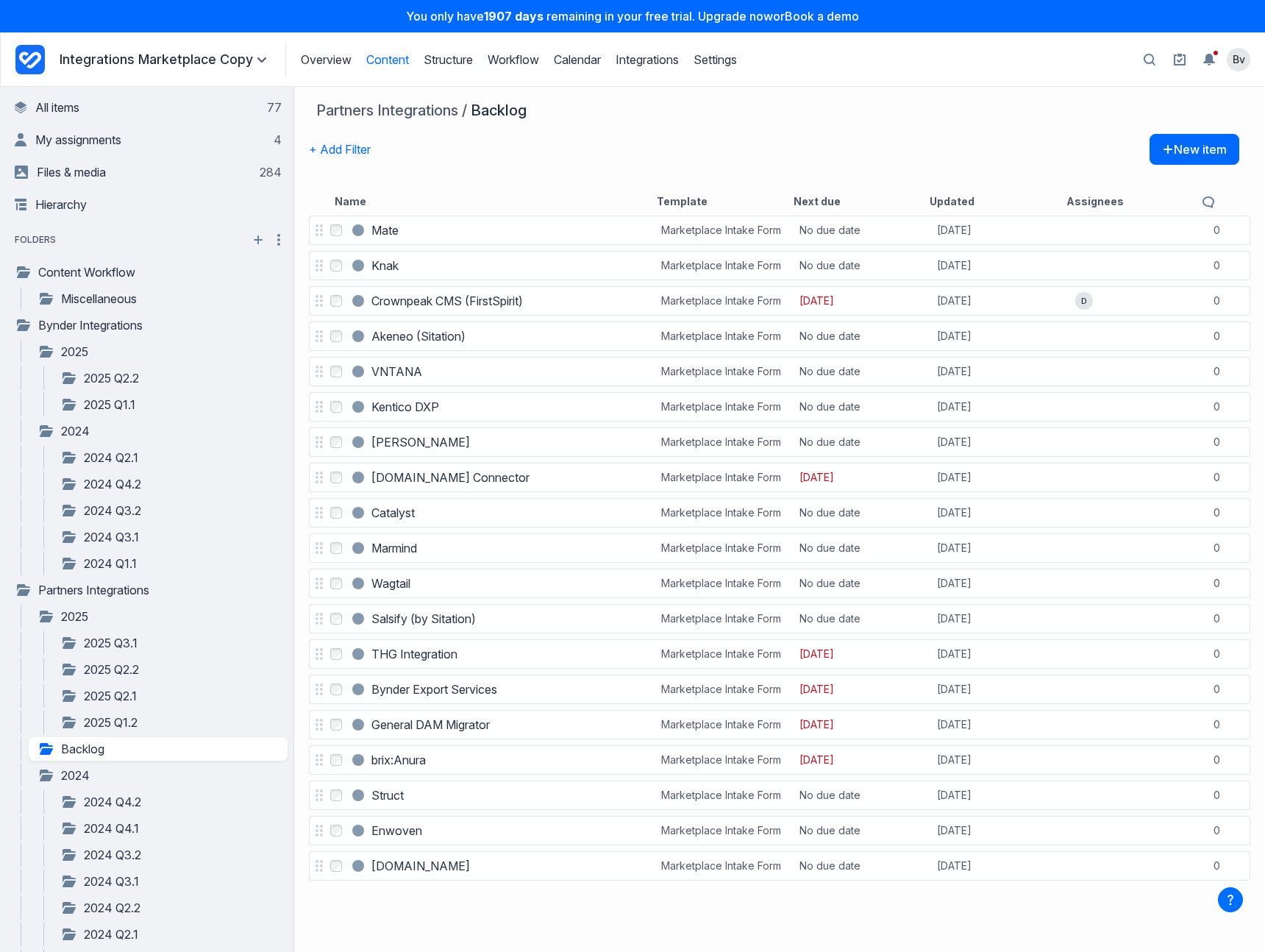
click at [949, 210] on div "Name Template Next due Updated Assignees" at bounding box center [774, 199] width 931 height 25
click at [948, 206] on button "Updated" at bounding box center [952, 201] width 45 height 15
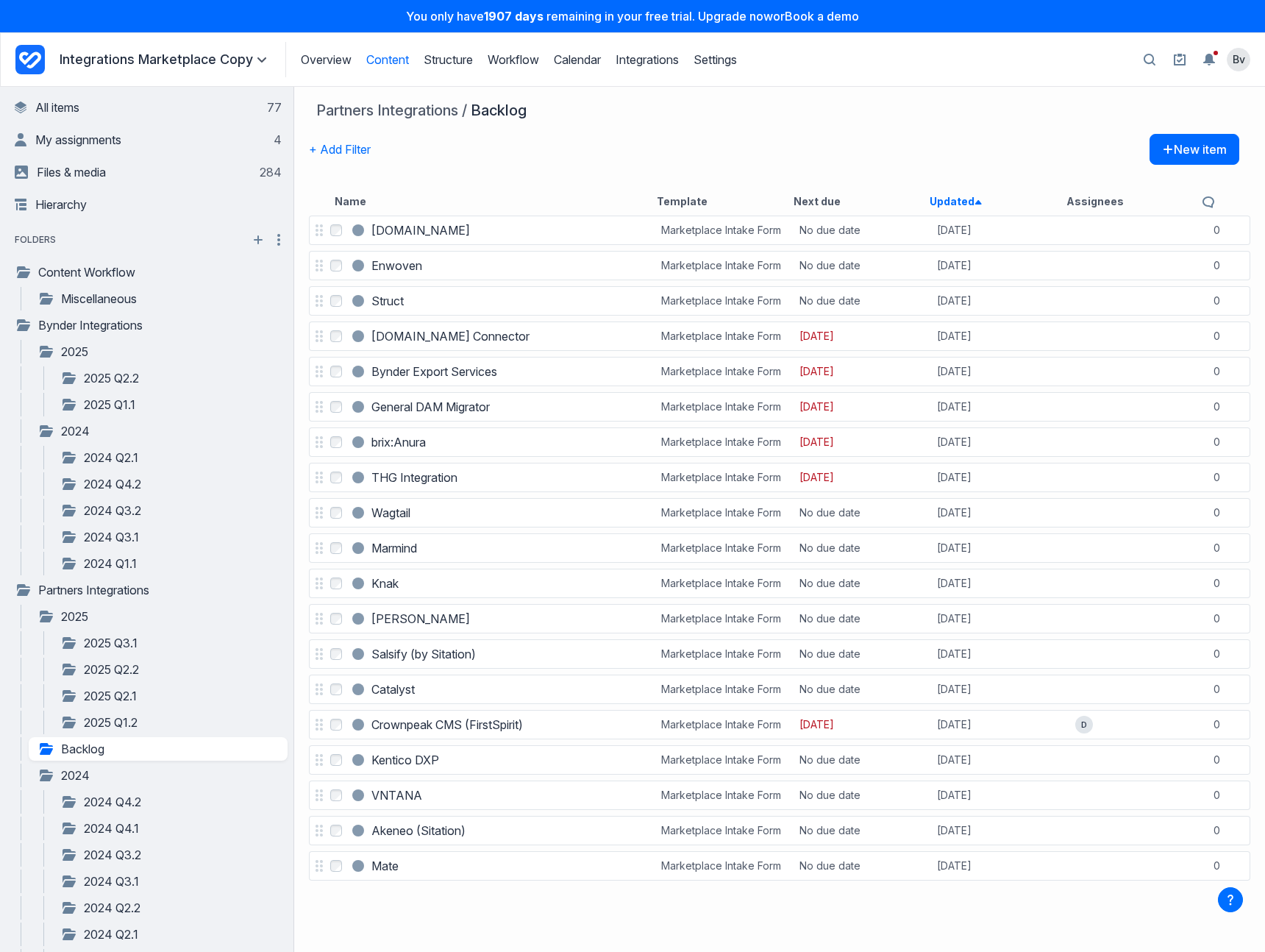
click at [948, 206] on button "Updated asc" at bounding box center [955, 201] width 52 height 15
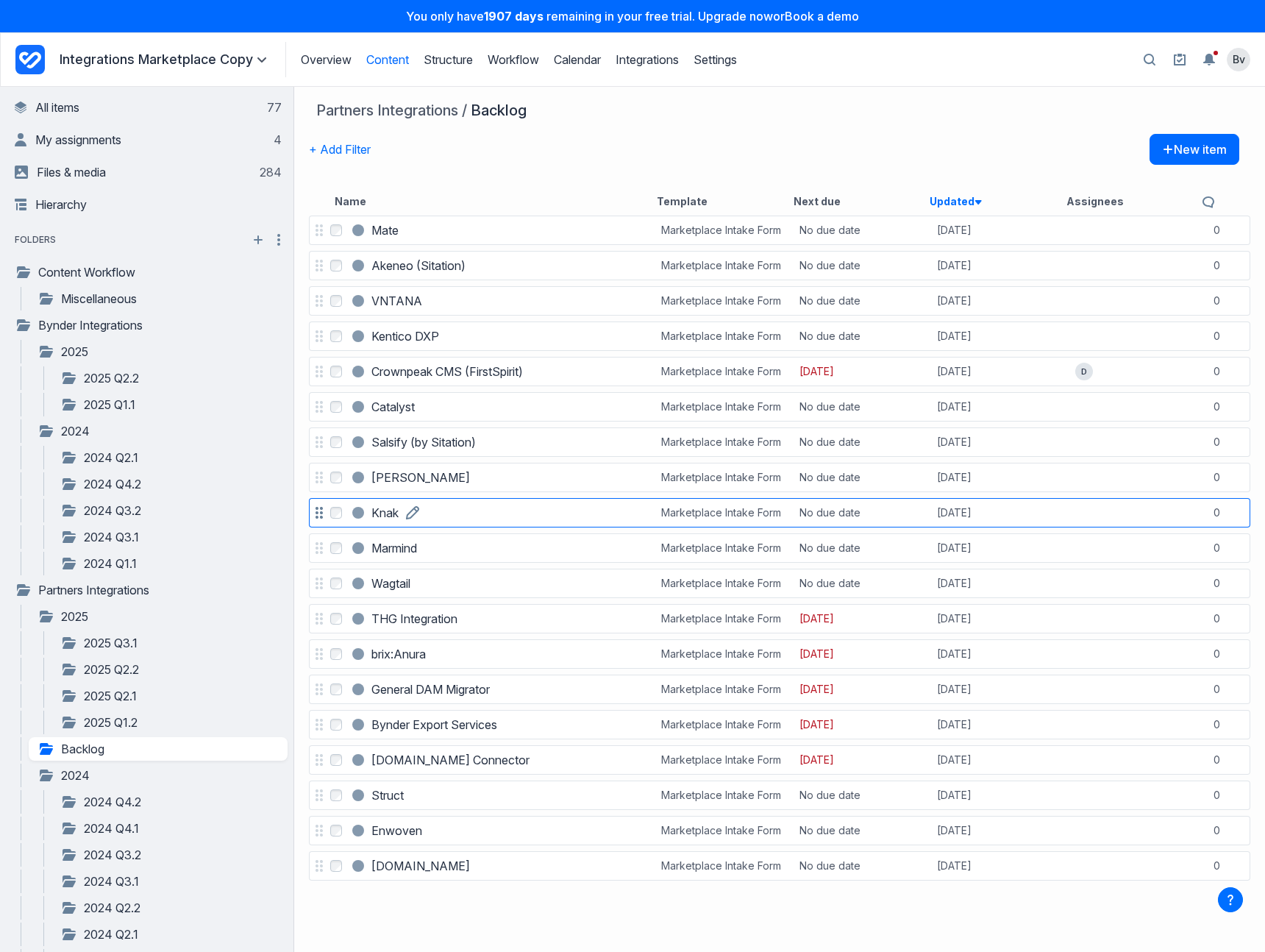
click at [384, 515] on h3 "Knak" at bounding box center [385, 512] width 27 height 18
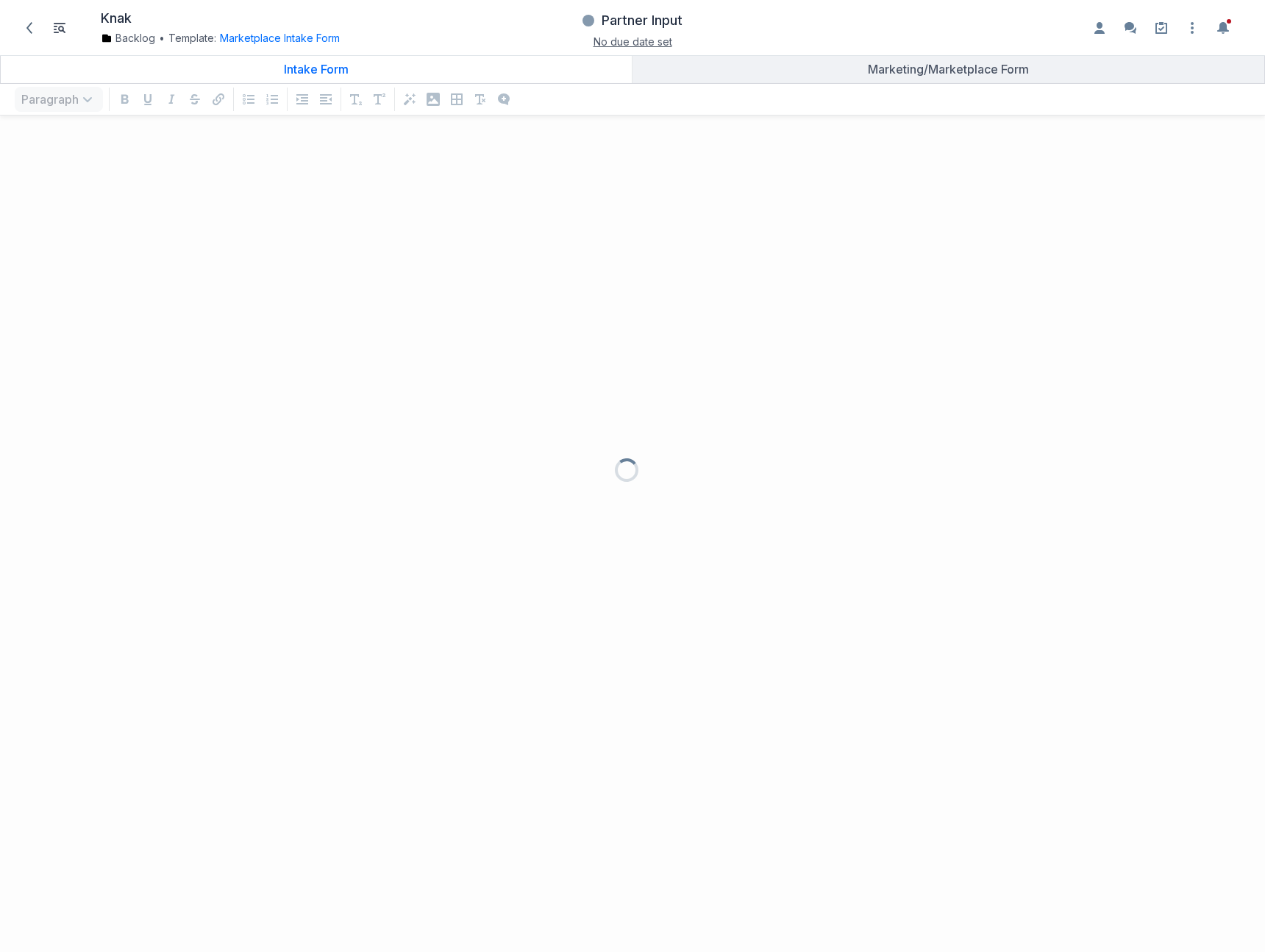
scroll to position [795, 1243]
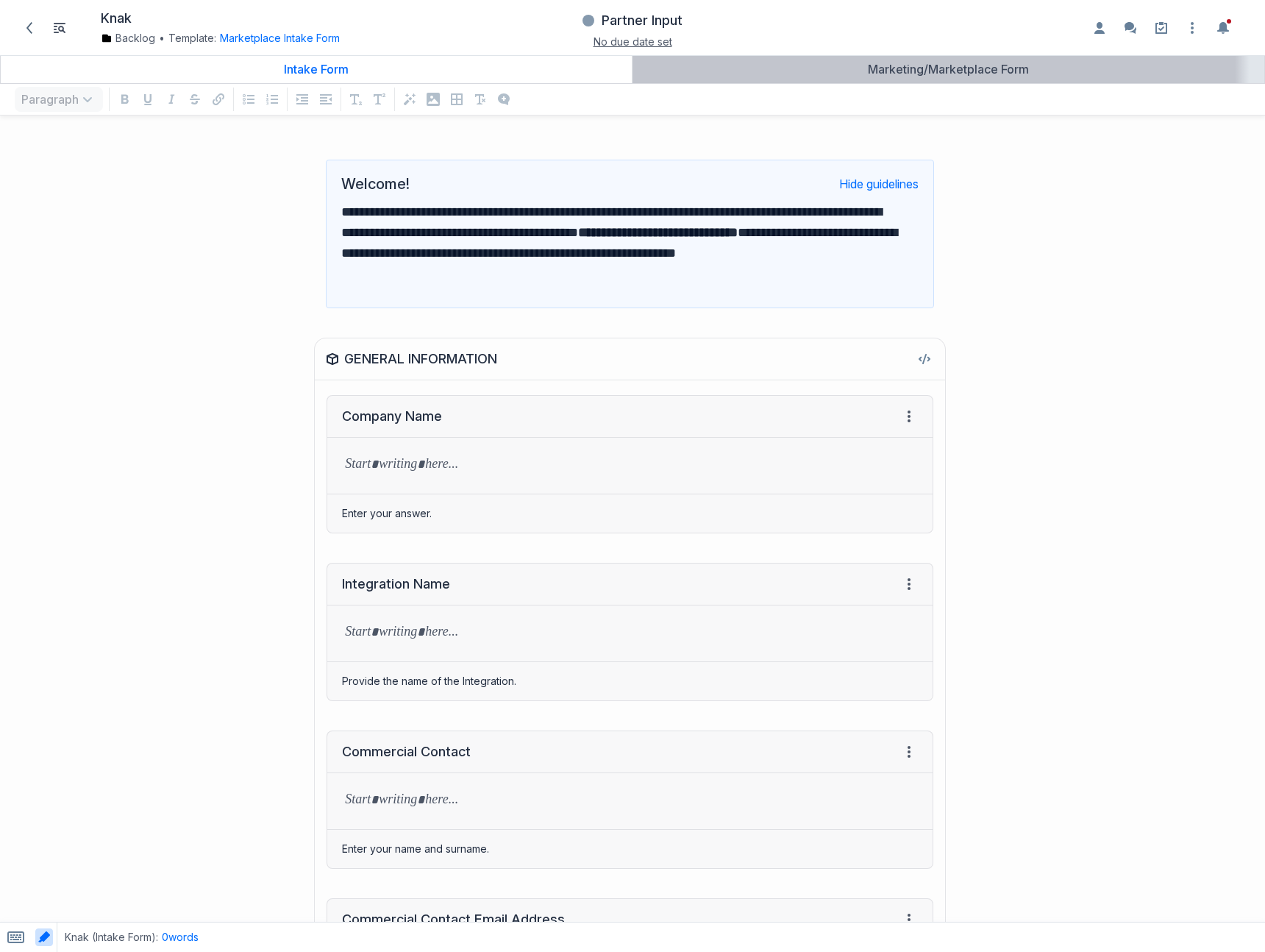
click at [894, 77] on link "Marketing/Marketplace Form" at bounding box center [948, 68] width 632 height 28
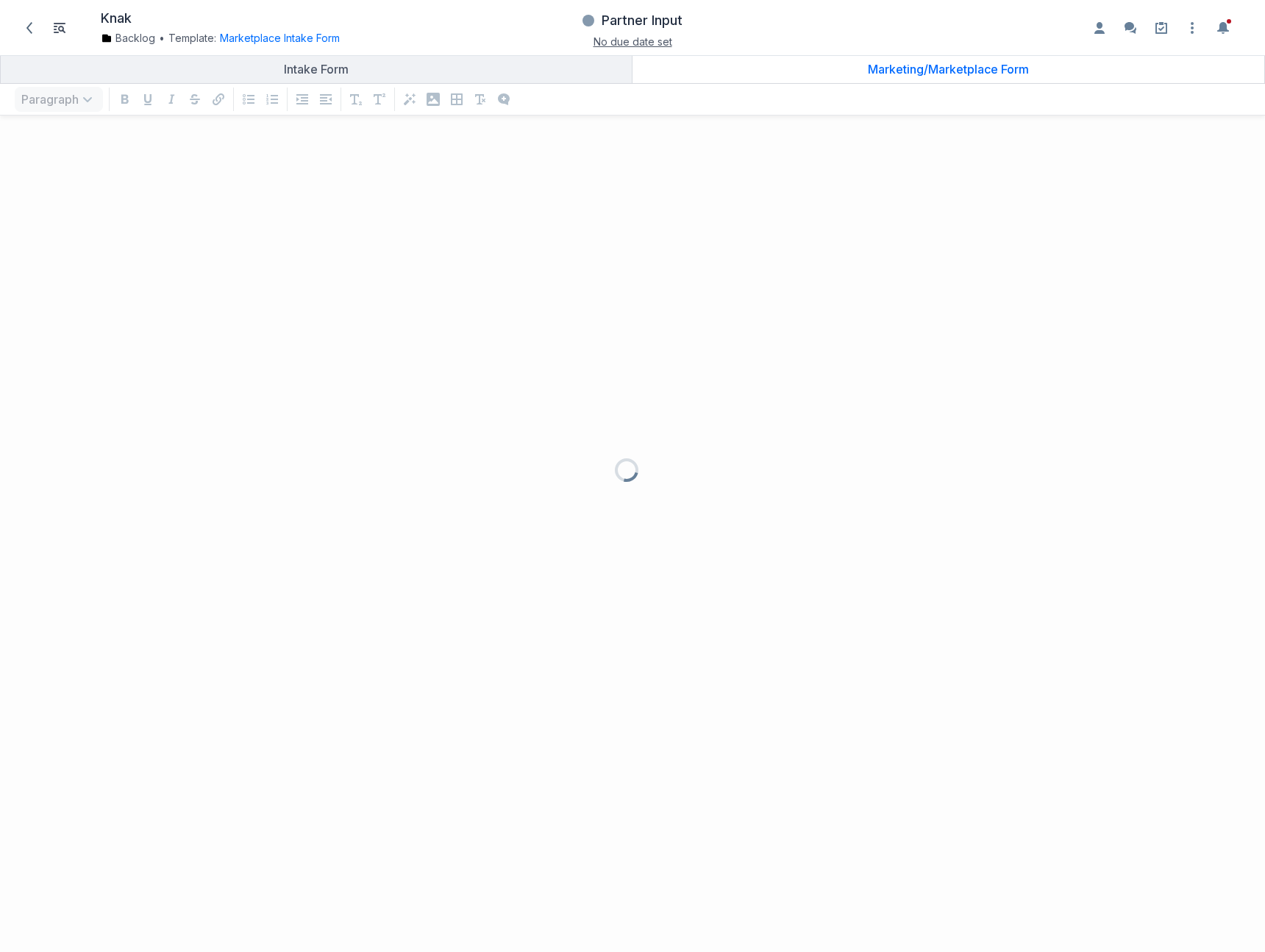
scroll to position [795, 1243]
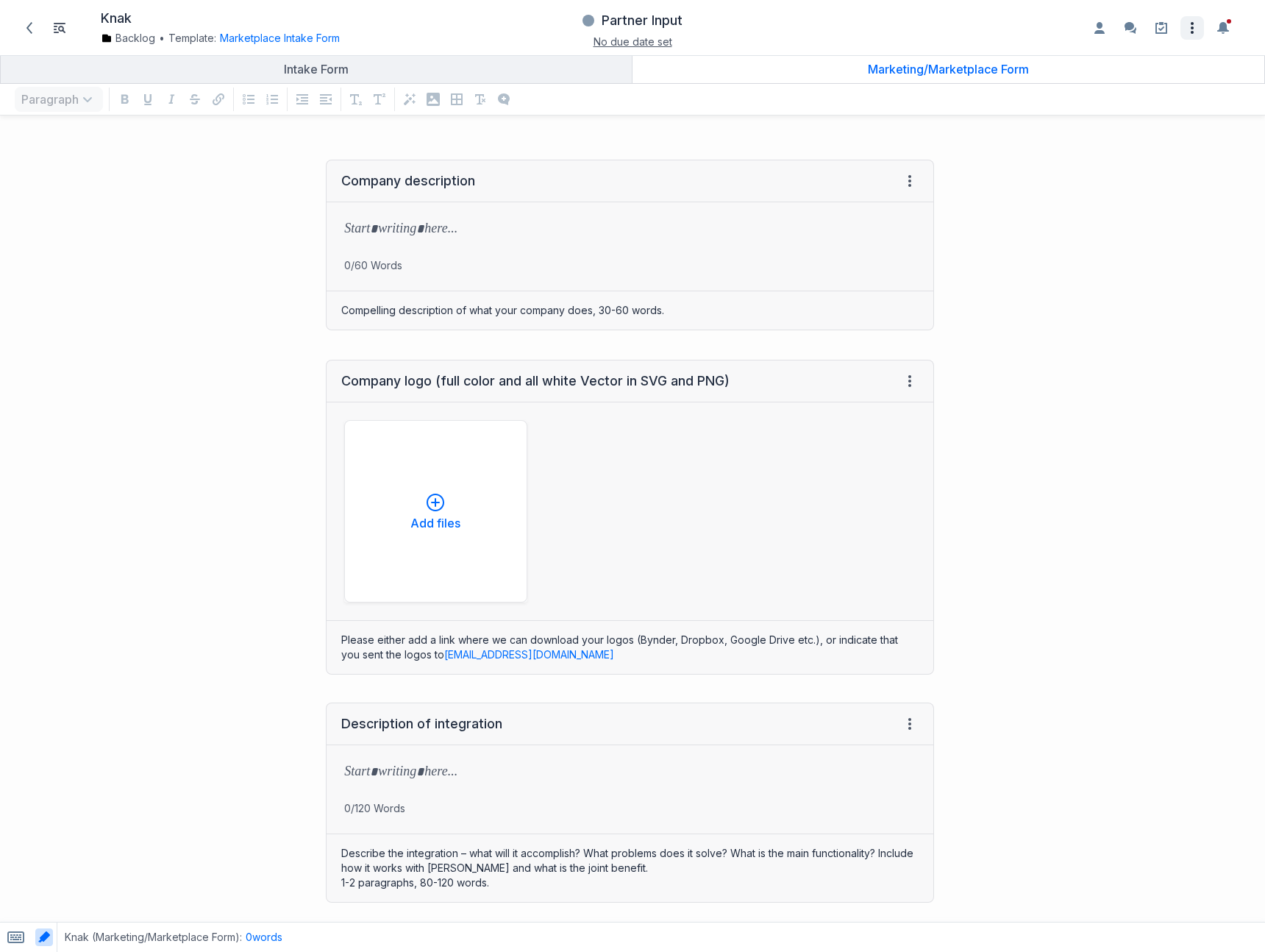
click at [1196, 28] on icon "Open item settings" at bounding box center [1192, 28] width 18 height 18
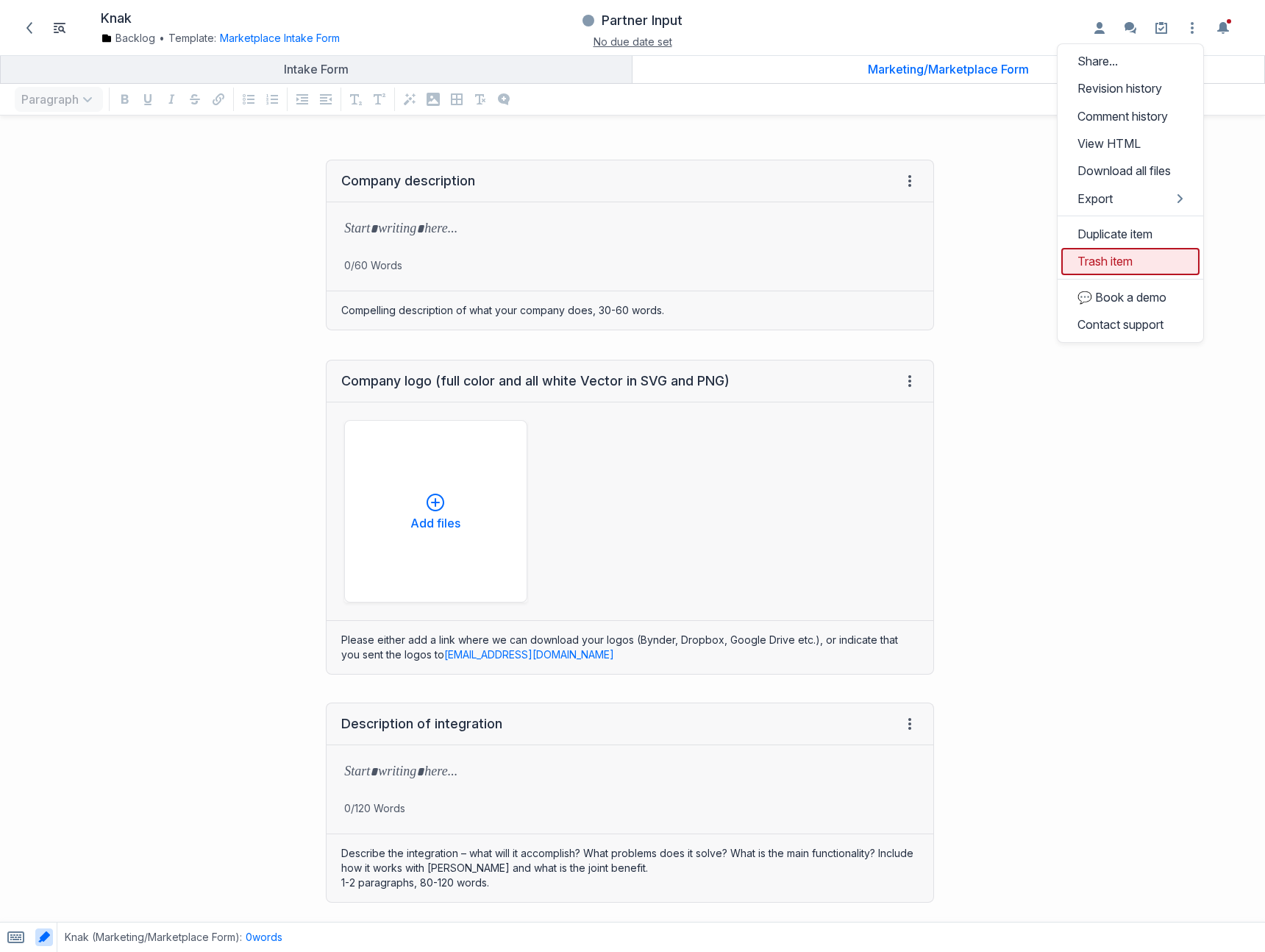
click at [1120, 256] on button "Trash item" at bounding box center [1130, 262] width 138 height 27
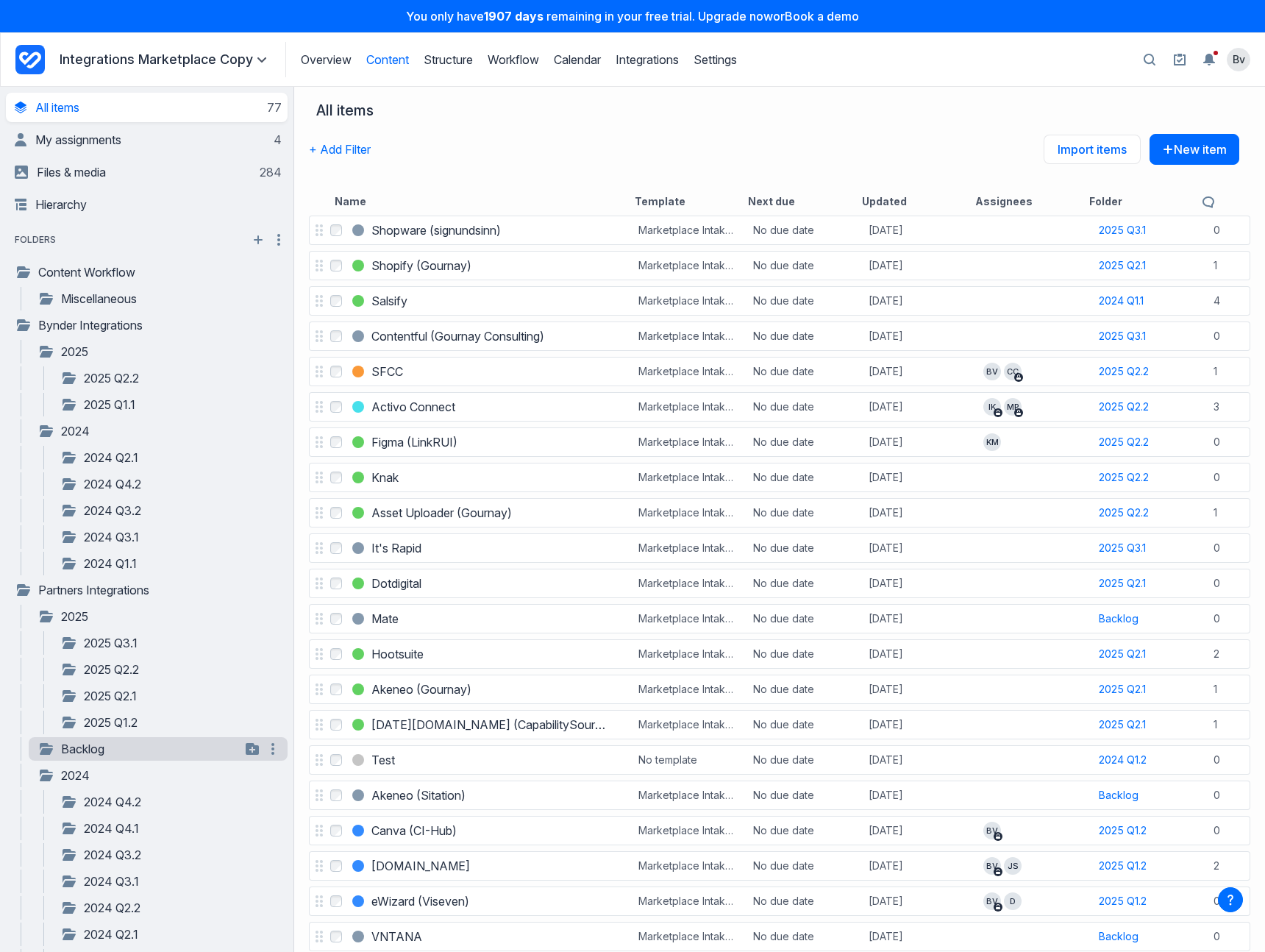
click at [120, 743] on link "Backlog" at bounding box center [139, 749] width 203 height 18
